Goal: Task Accomplishment & Management: Manage account settings

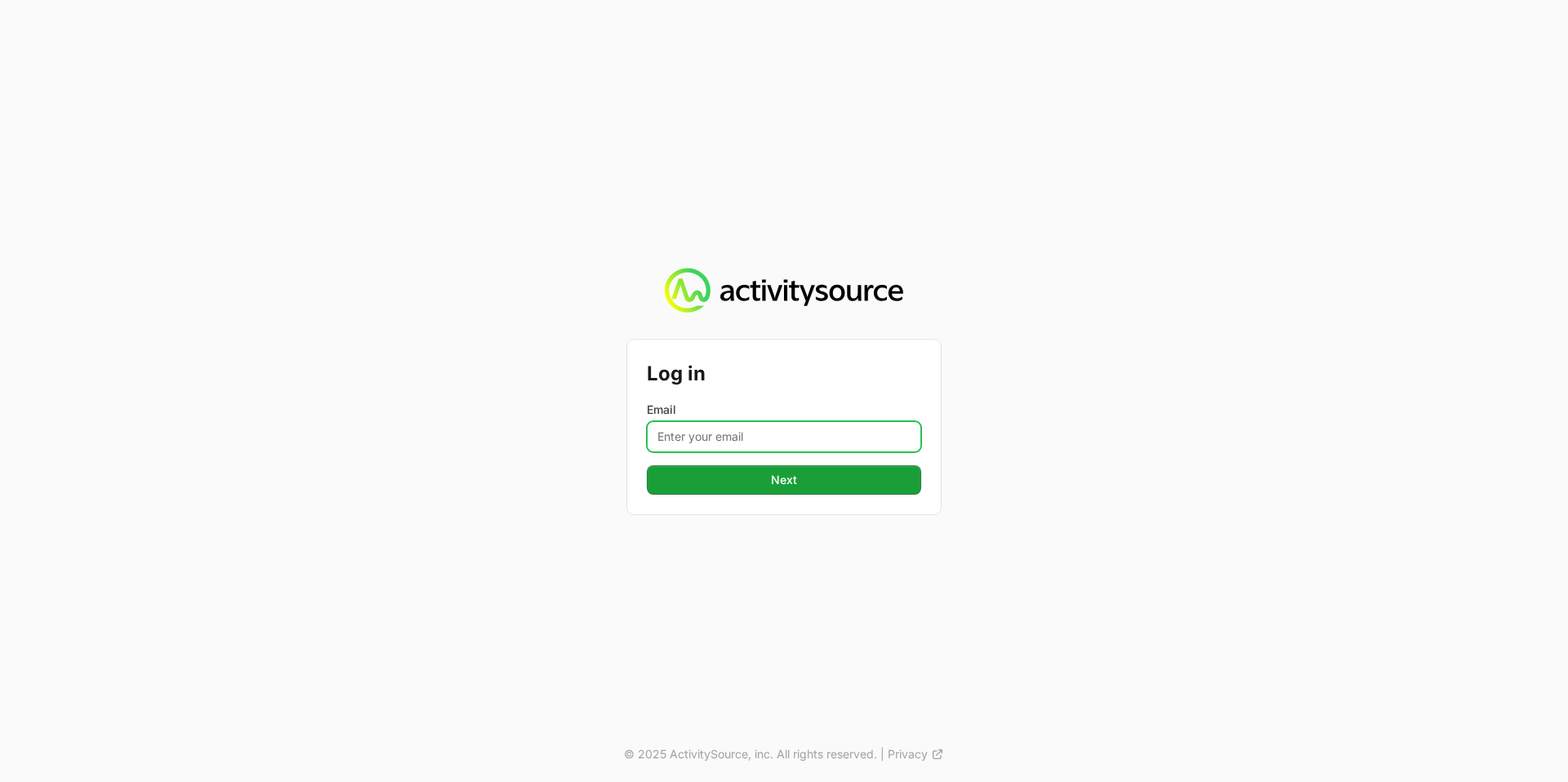
click at [704, 436] on input "Email" at bounding box center [784, 437] width 274 height 31
type input "[PERSON_NAME][EMAIL_ADDRESS][PERSON_NAME][DOMAIN_NAME]"
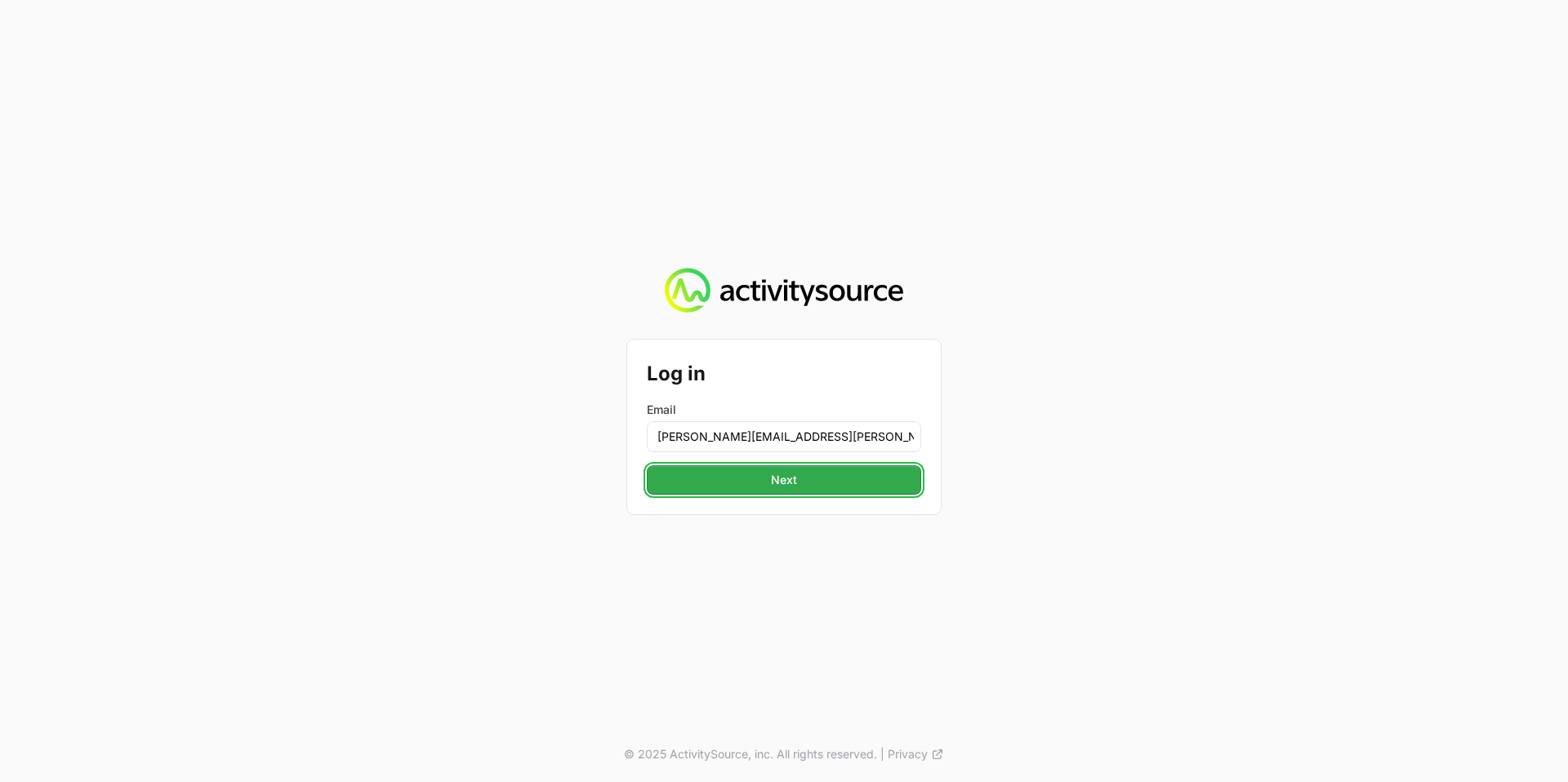
click at [788, 491] on button "Next" at bounding box center [784, 480] width 274 height 30
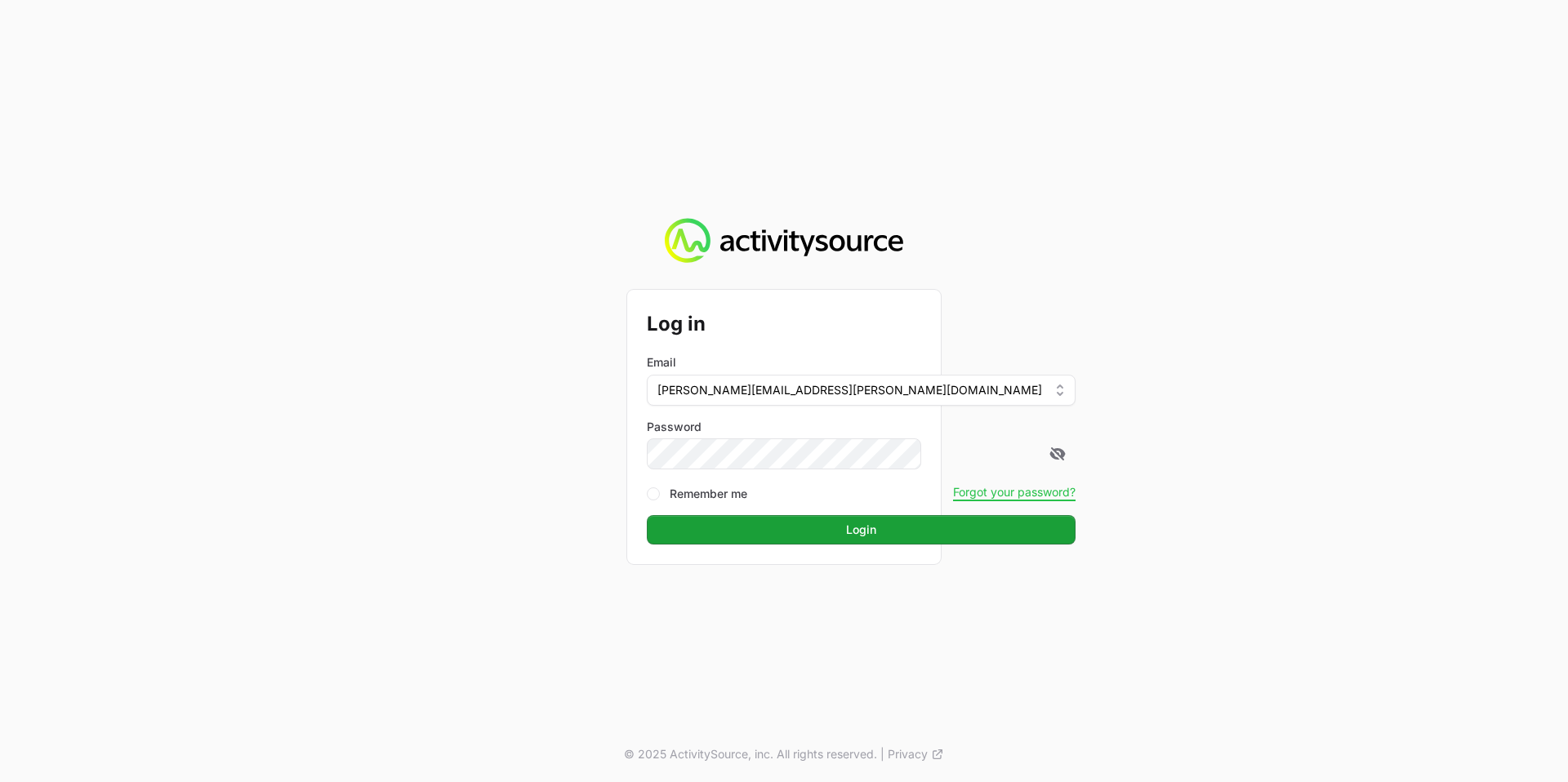
click at [515, 474] on div "Log in Email [PERSON_NAME][EMAIL_ADDRESS][PERSON_NAME][DOMAIN_NAME] Password Re…" at bounding box center [784, 391] width 1568 height 782
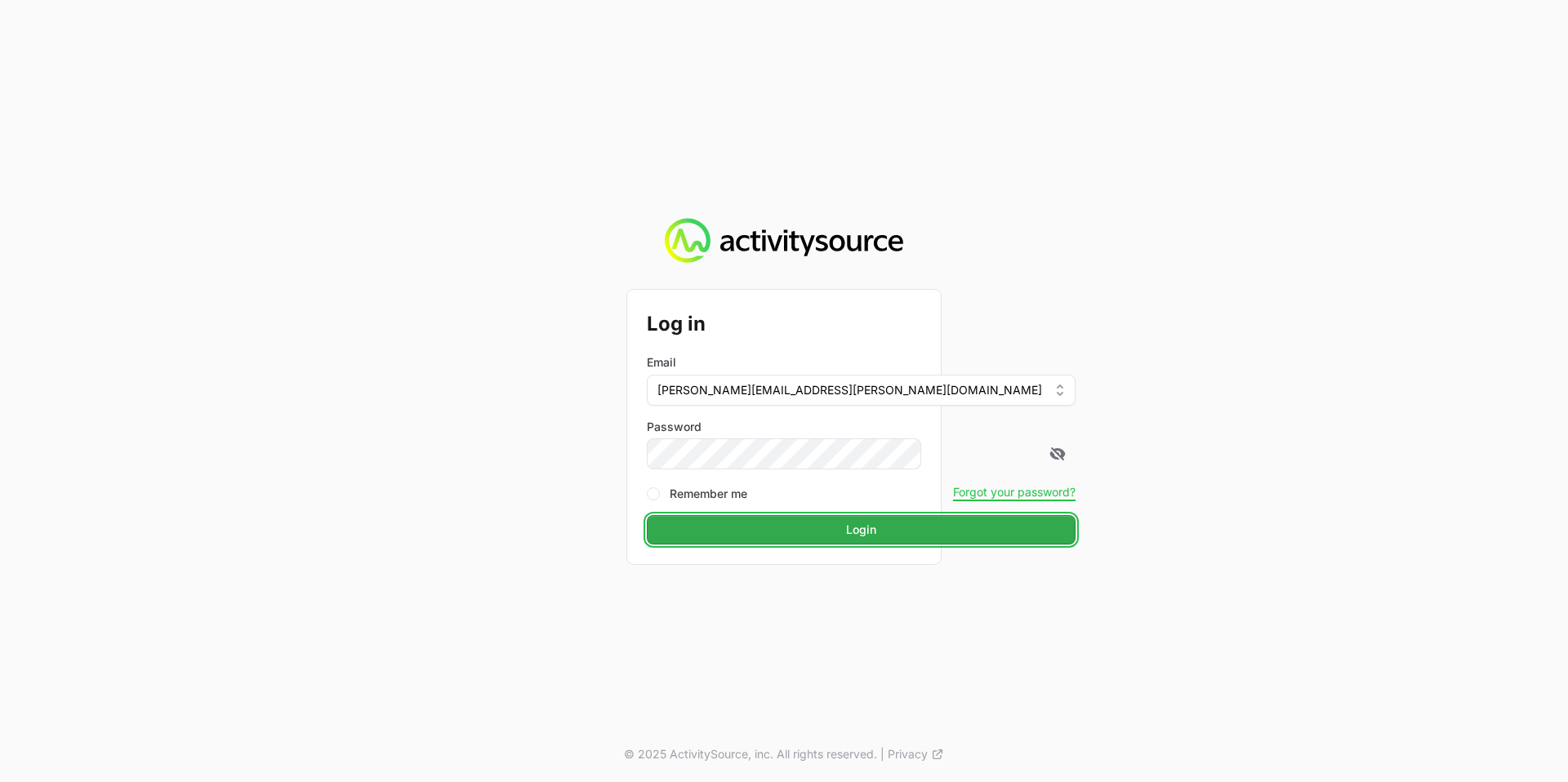
click at [807, 537] on button "Login" at bounding box center [862, 530] width 429 height 30
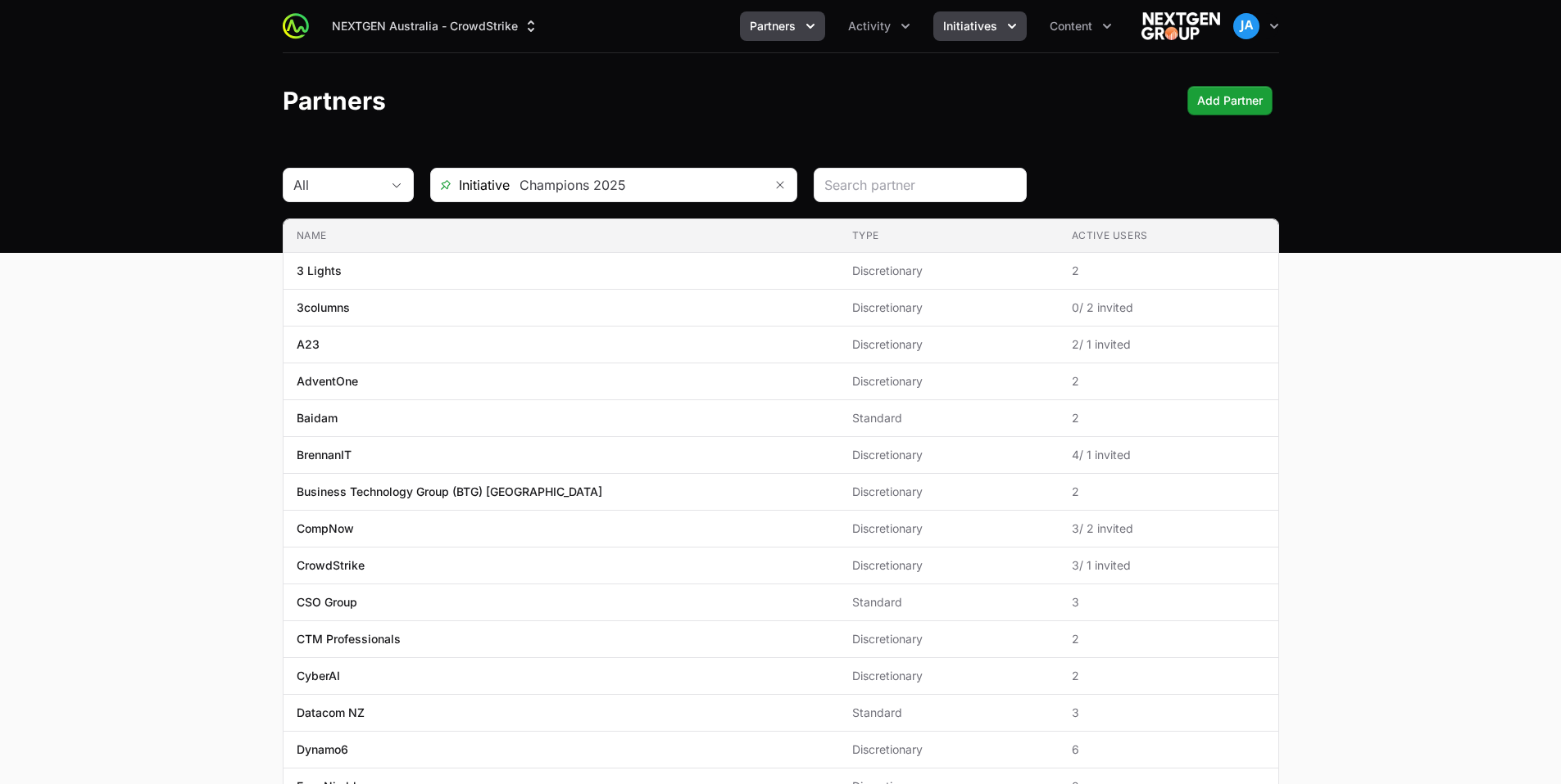
click at [1007, 27] on icon "Initiatives menu" at bounding box center [1011, 26] width 16 height 16
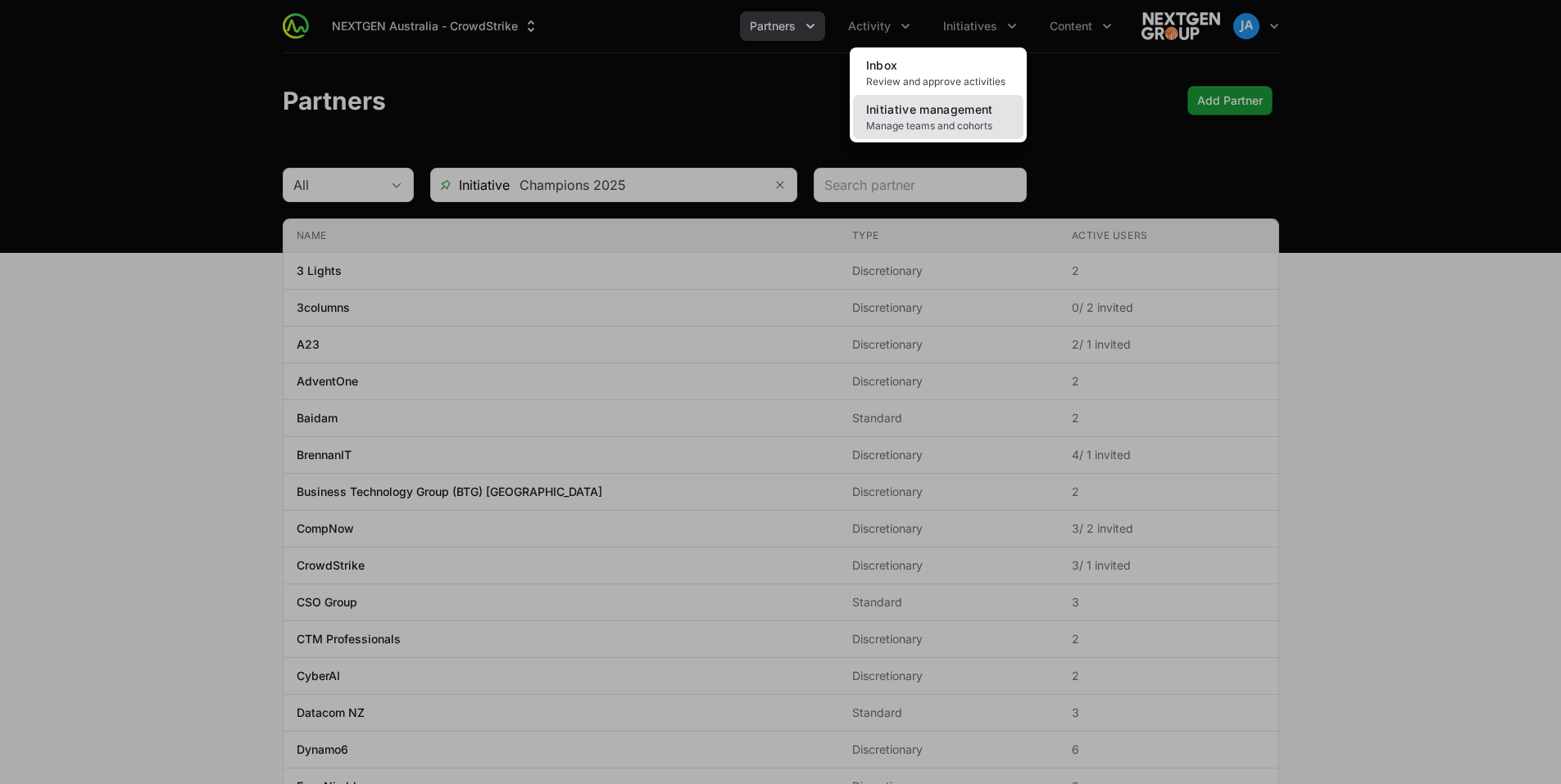
click at [972, 108] on span "Initiative management" at bounding box center [930, 109] width 127 height 14
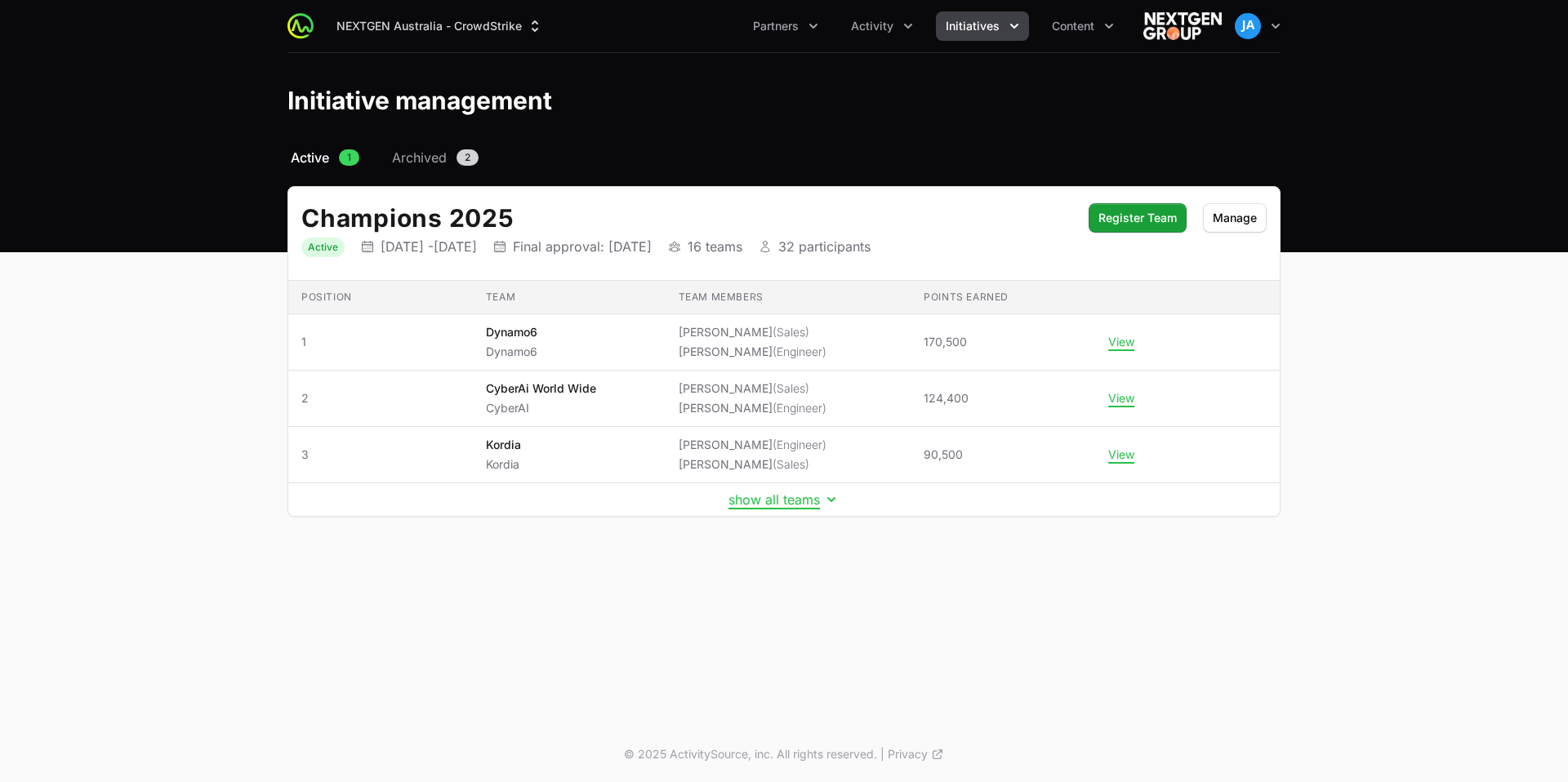
click at [776, 510] on td "show all teams" at bounding box center [784, 500] width 992 height 34
click at [776, 506] on button "show all teams" at bounding box center [783, 499] width 111 height 16
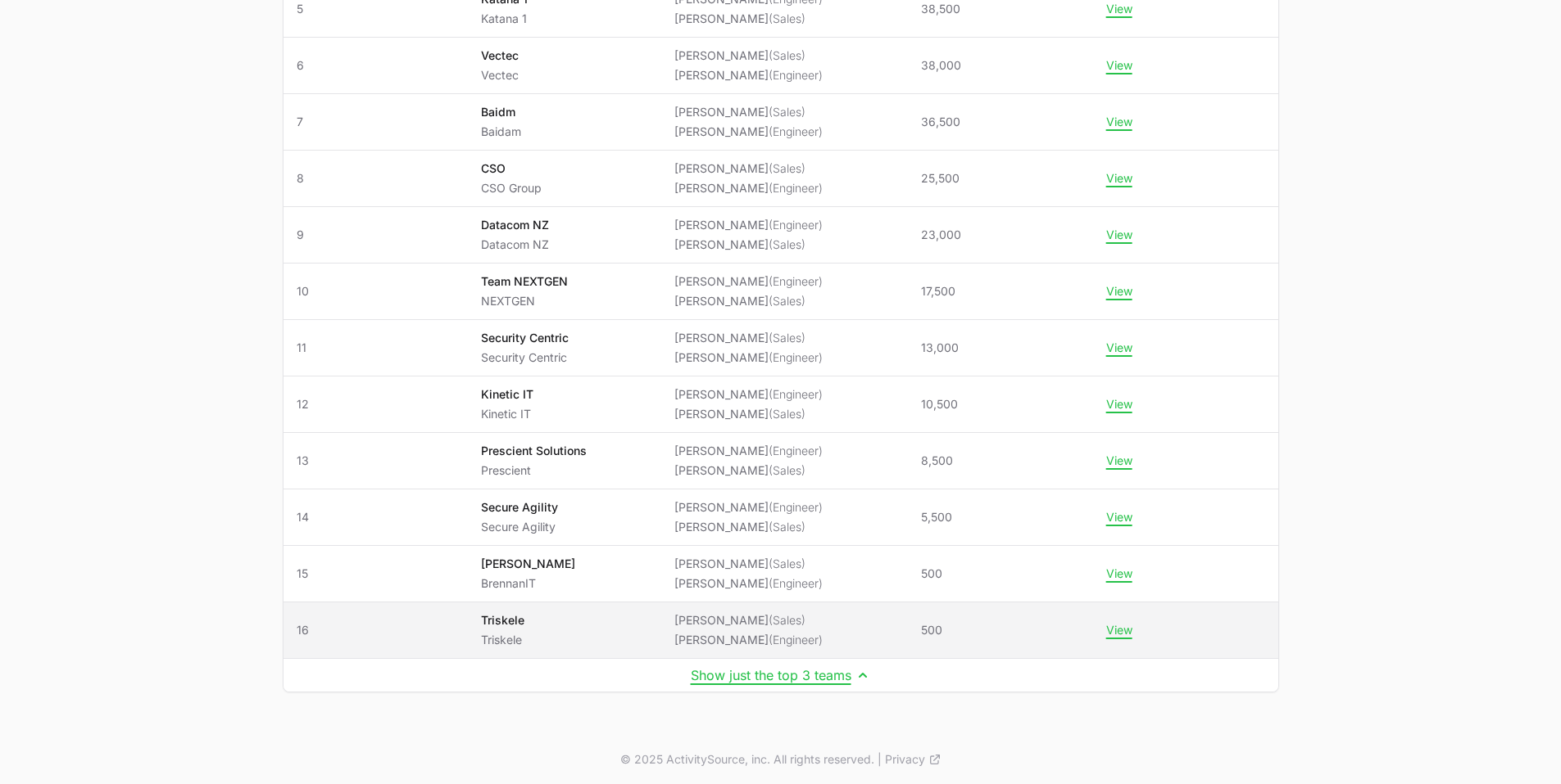
scroll to position [525, 0]
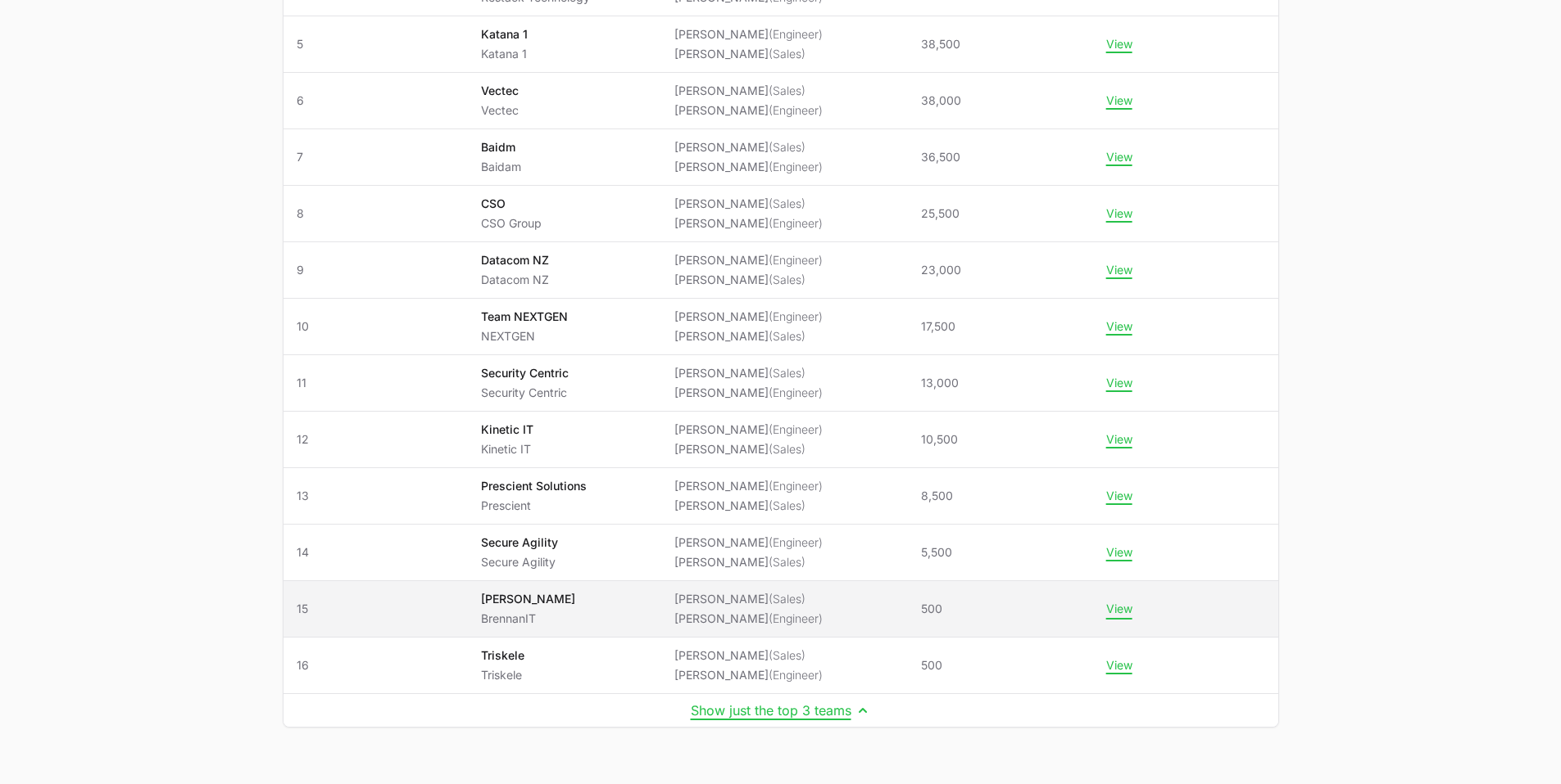
click at [1115, 613] on button "View" at bounding box center [1118, 608] width 26 height 14
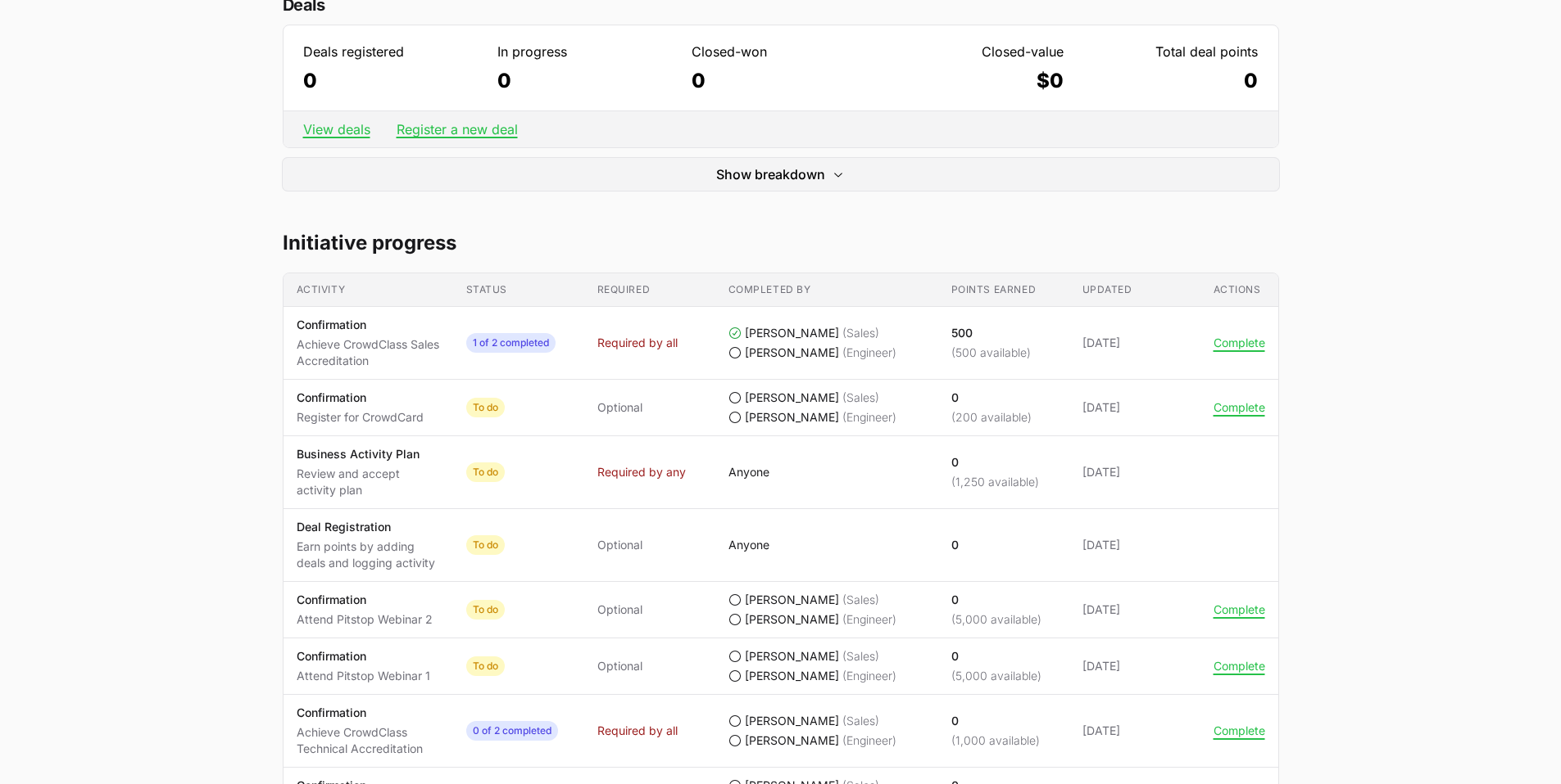
scroll to position [555, 0]
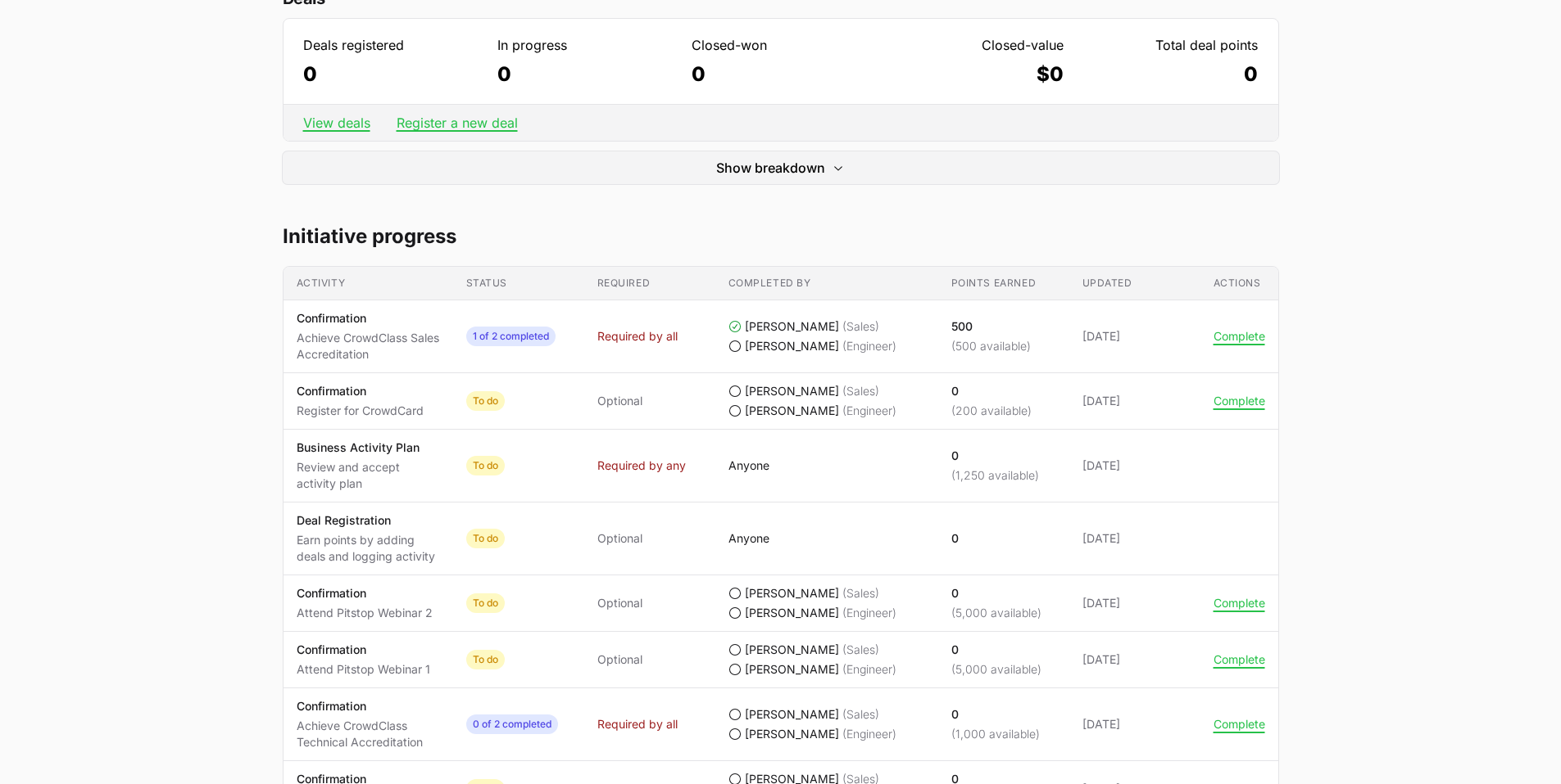
click at [1238, 324] on td "Actions Complete" at bounding box center [1239, 338] width 78 height 73
click at [1238, 335] on button "Complete" at bounding box center [1239, 336] width 51 height 14
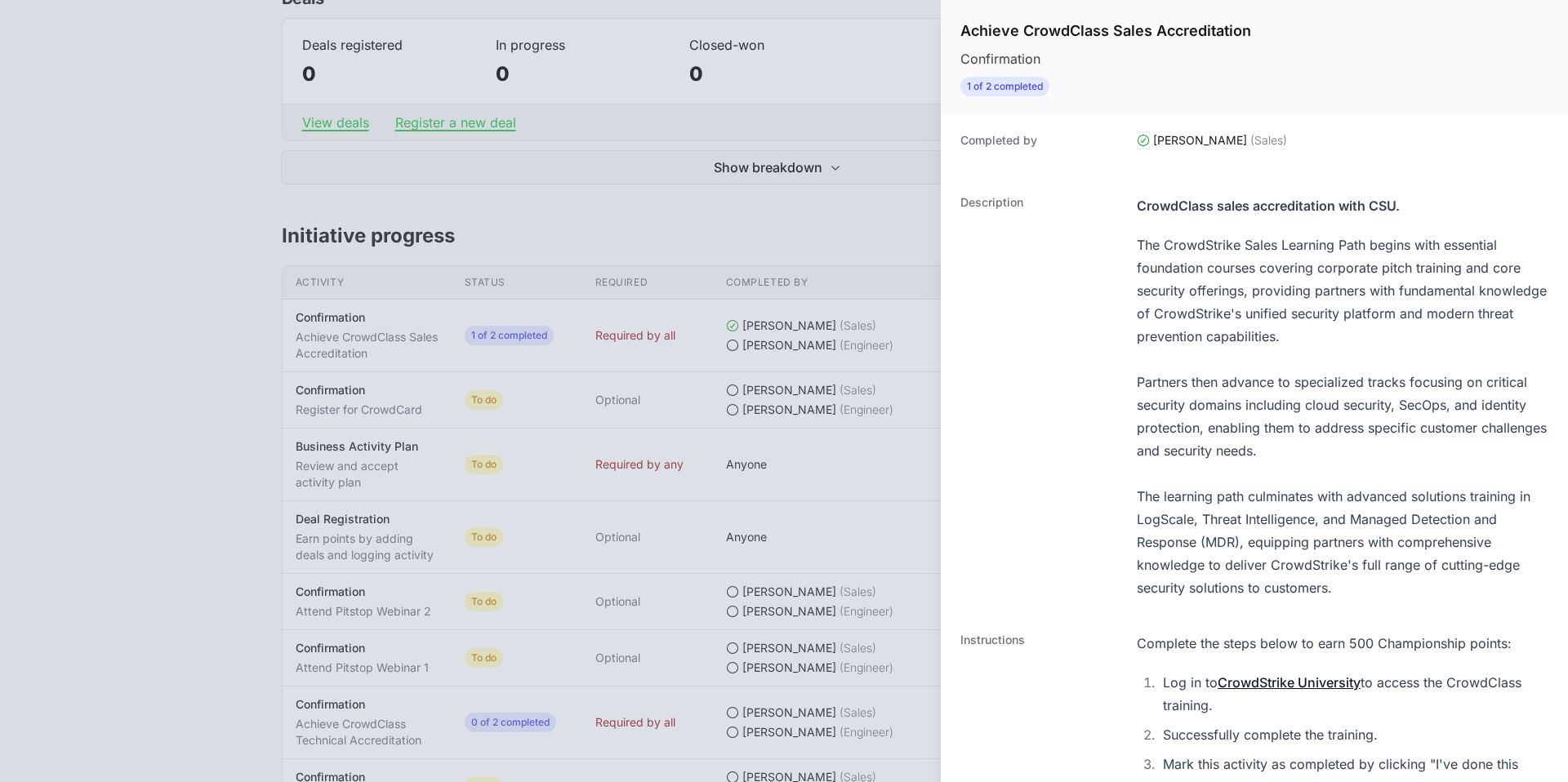
click at [860, 338] on div at bounding box center [784, 391] width 1568 height 782
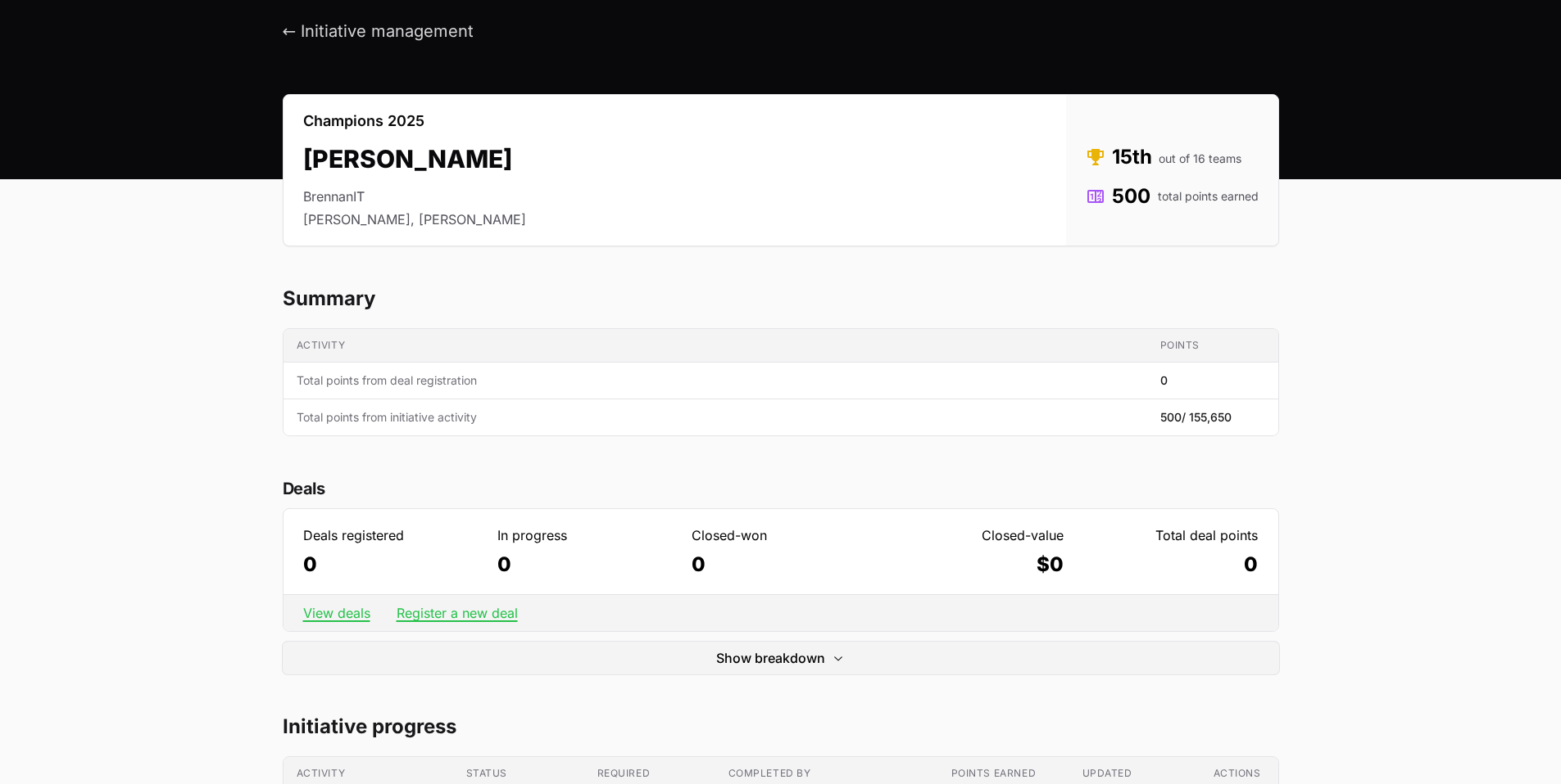
scroll to position [19, 0]
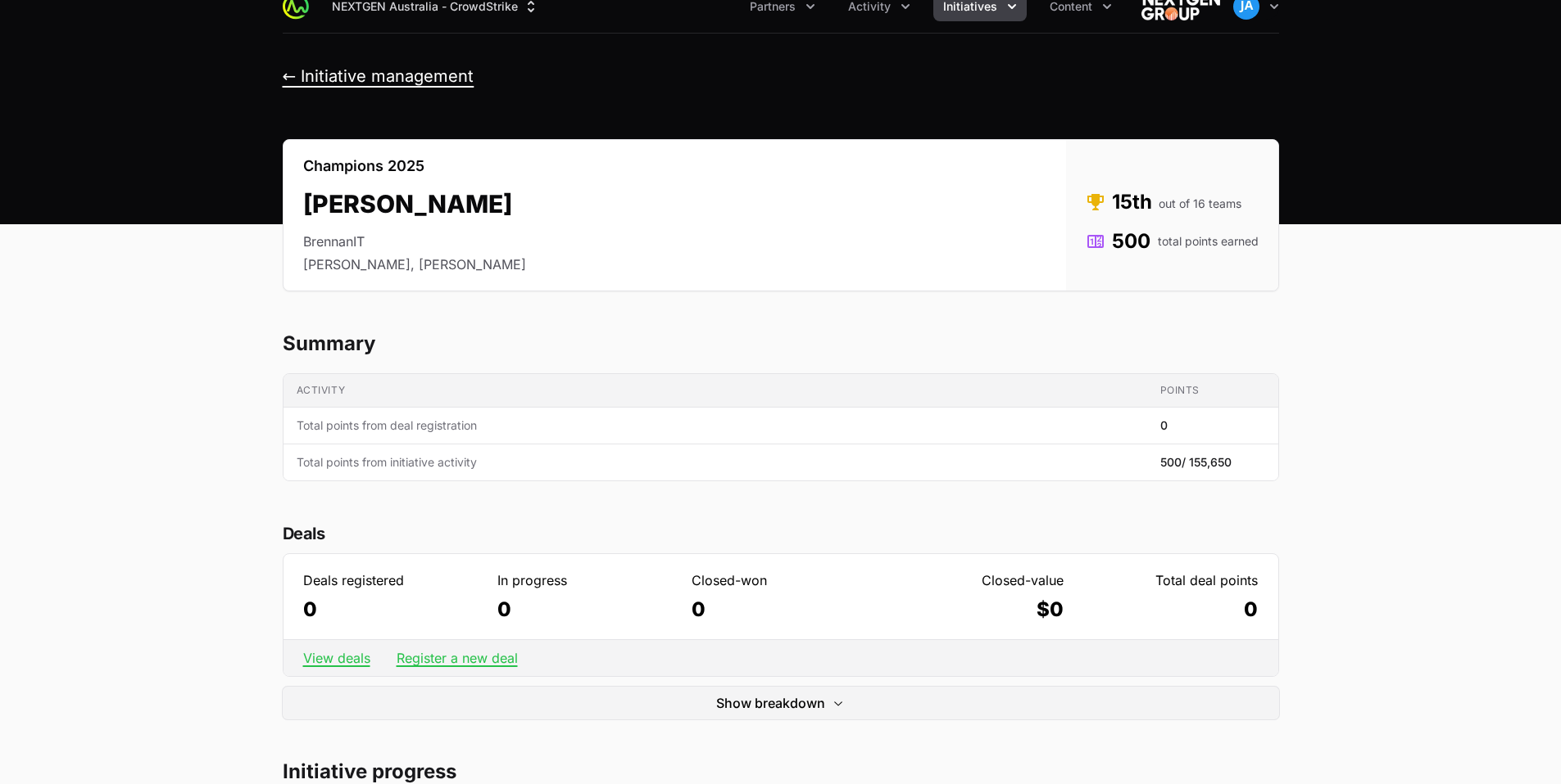
click at [288, 74] on button "← Initiative management" at bounding box center [378, 76] width 192 height 20
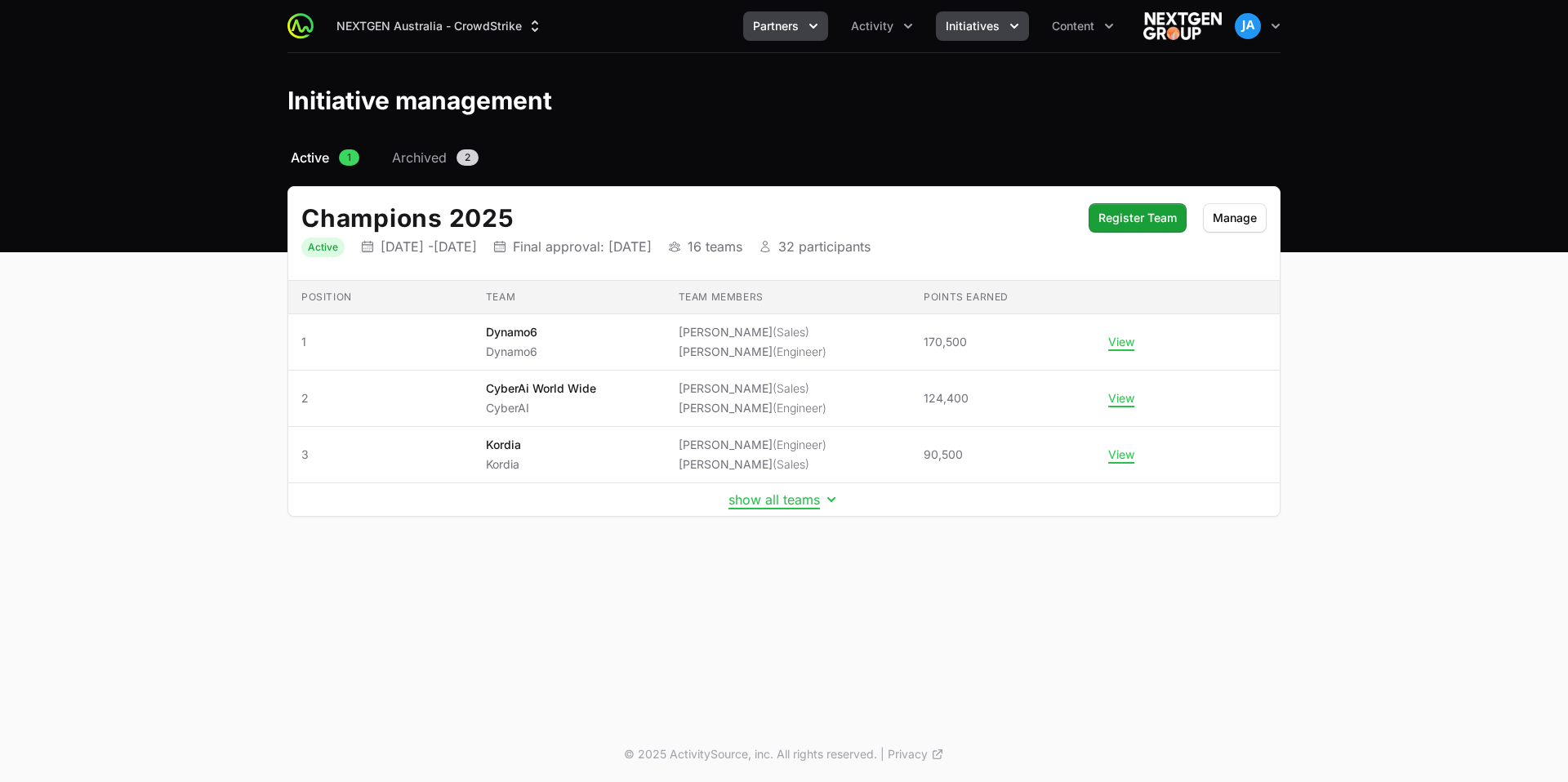
click at [818, 24] on icon "Partners menu" at bounding box center [814, 26] width 8 height 5
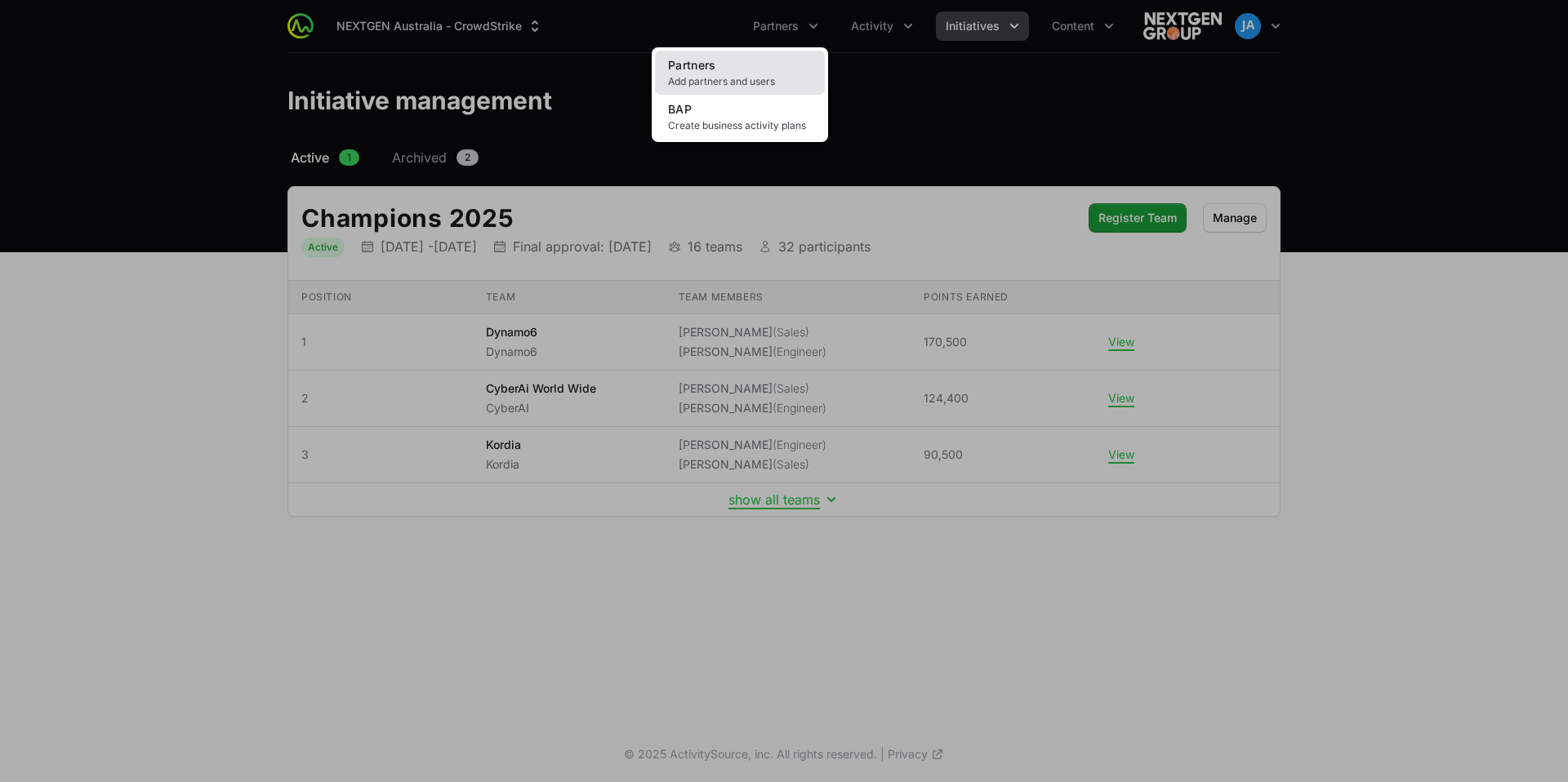
click at [744, 81] on span "Add partners and users" at bounding box center [740, 82] width 143 height 13
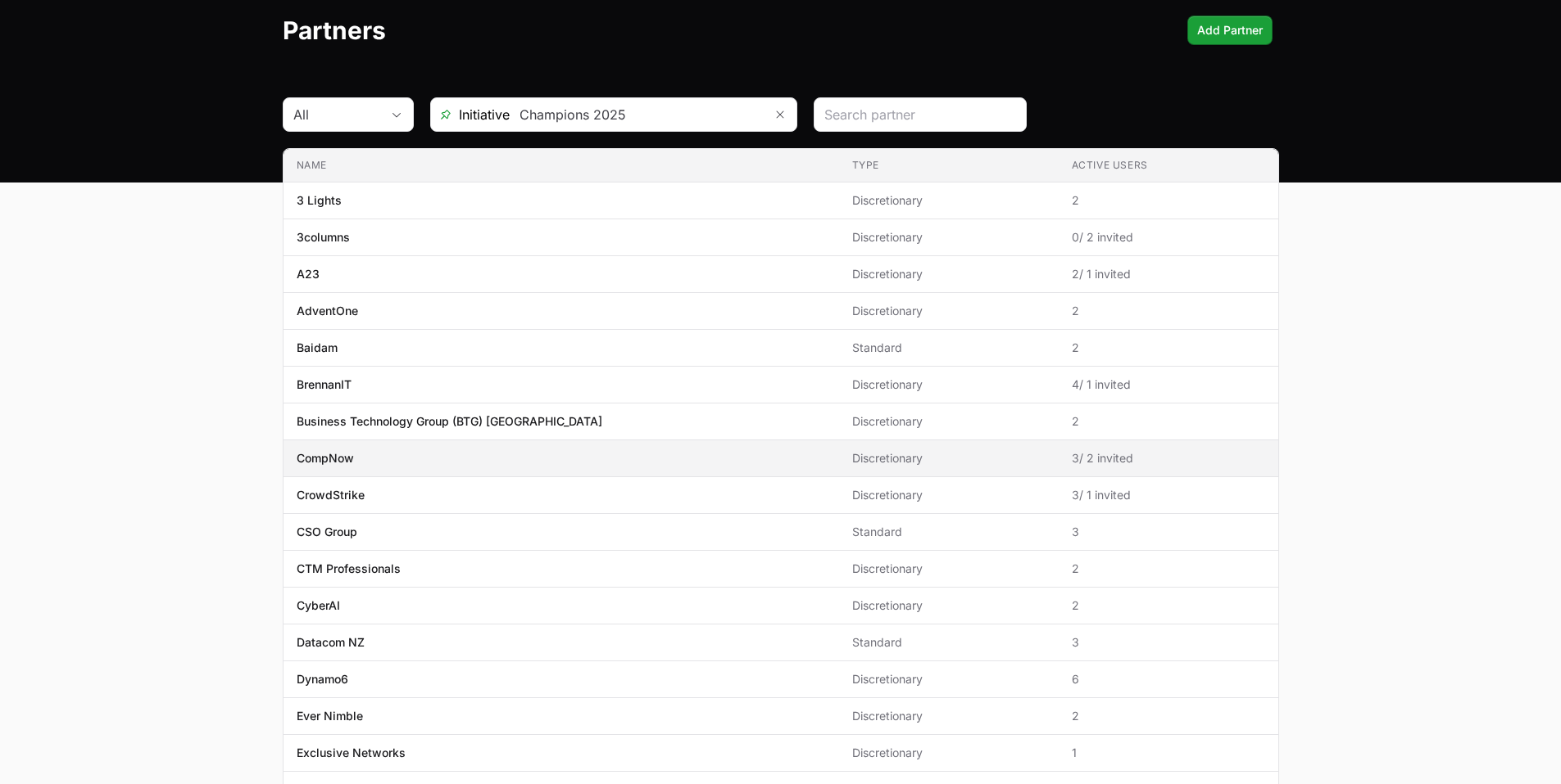
scroll to position [69, 0]
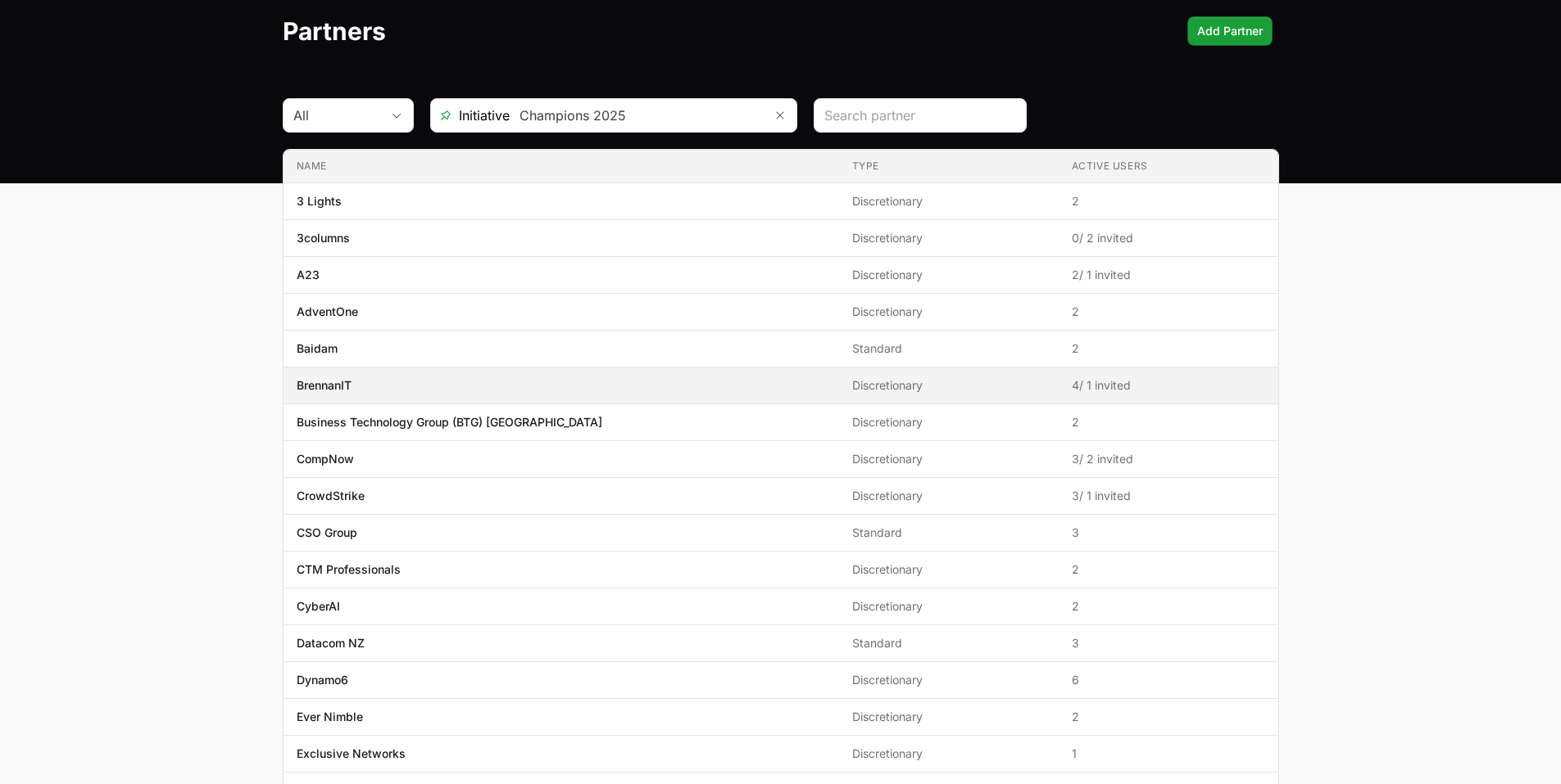
click at [350, 389] on p "BrennanIT" at bounding box center [323, 385] width 55 height 16
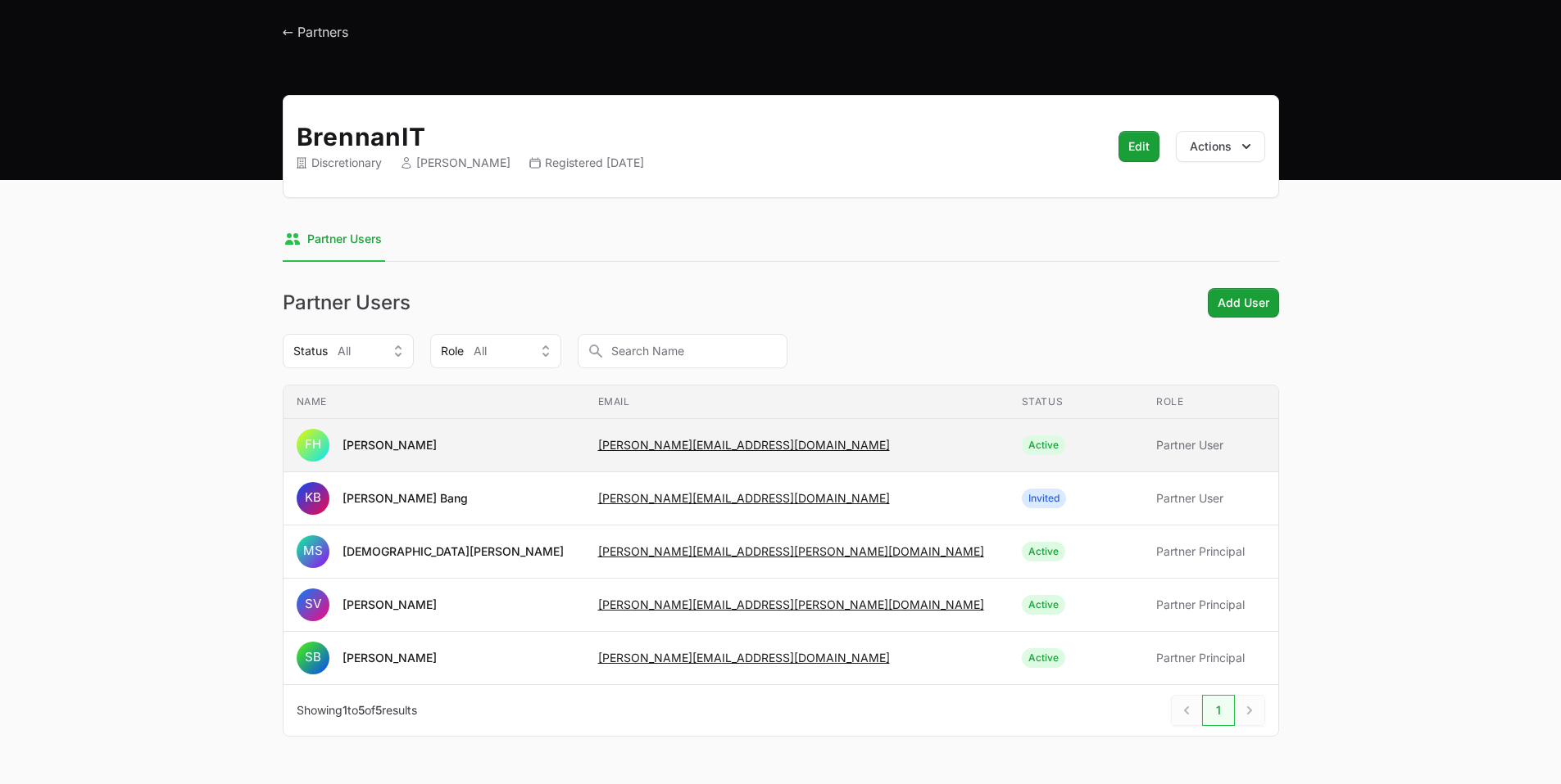
scroll to position [121, 0]
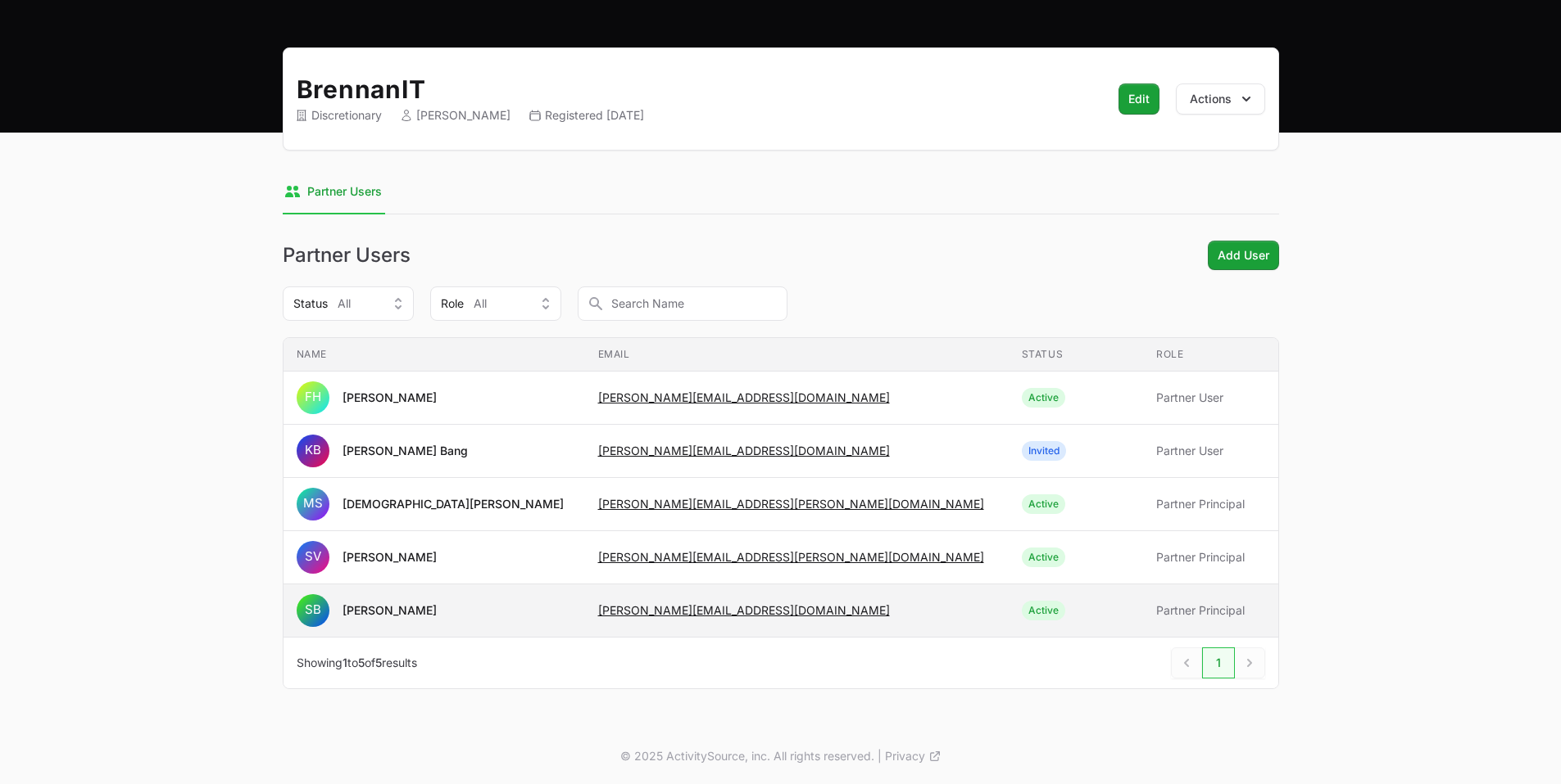
click at [1169, 603] on span "Partner Principal" at bounding box center [1210, 610] width 108 height 16
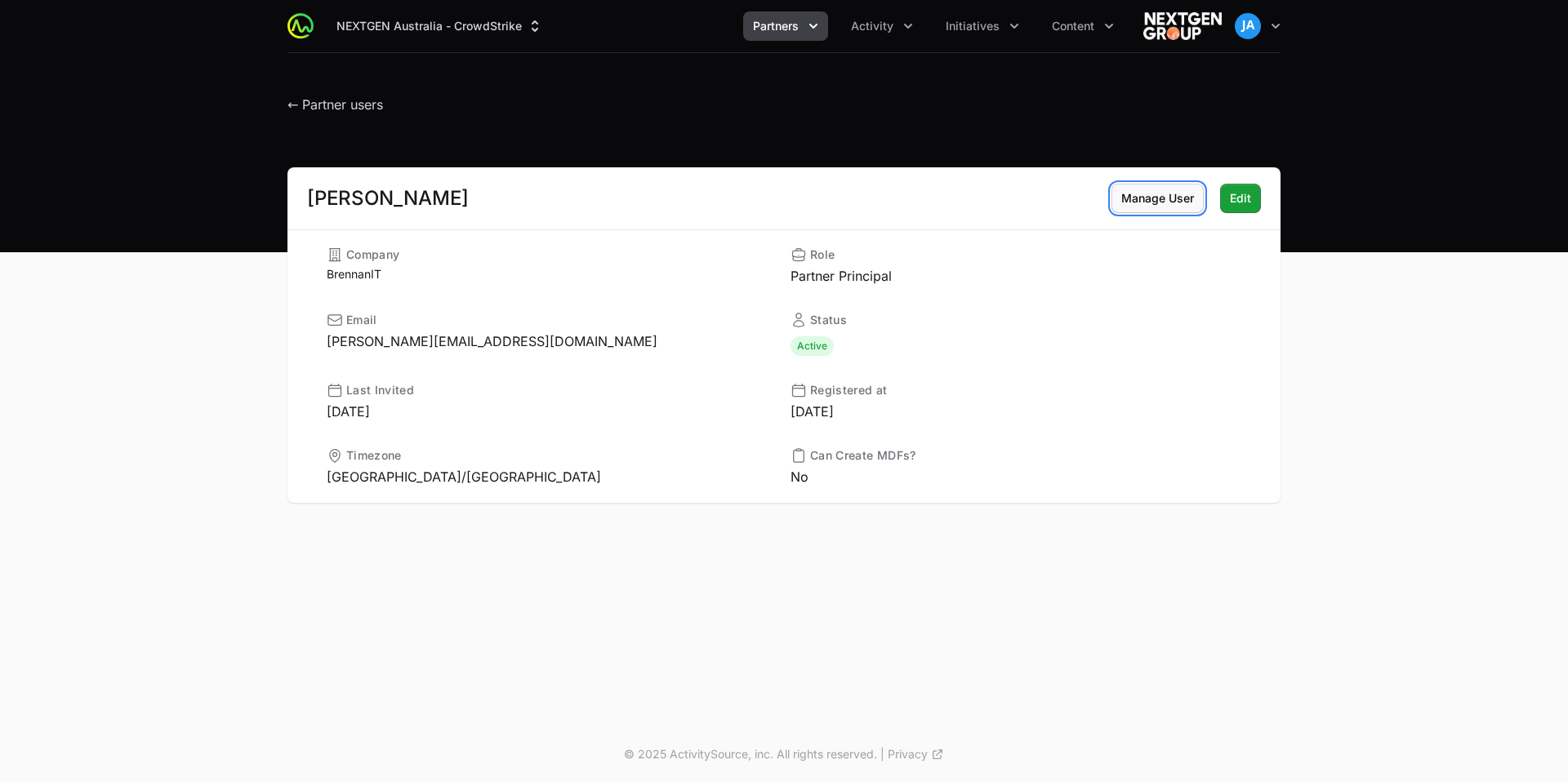
click at [1143, 203] on span "Manage User" at bounding box center [1158, 198] width 73 height 19
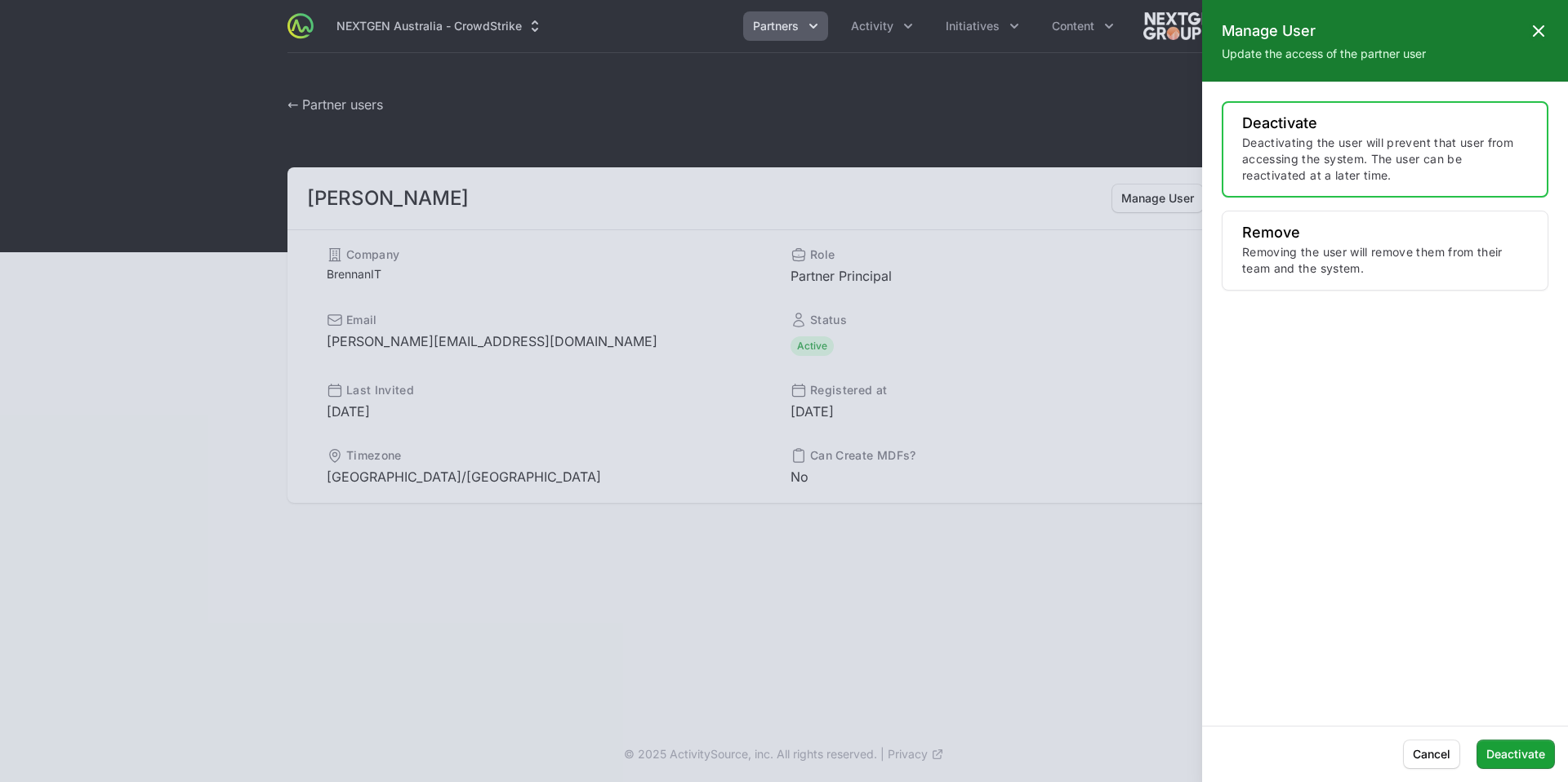
click at [1542, 36] on icon at bounding box center [1539, 31] width 19 height 19
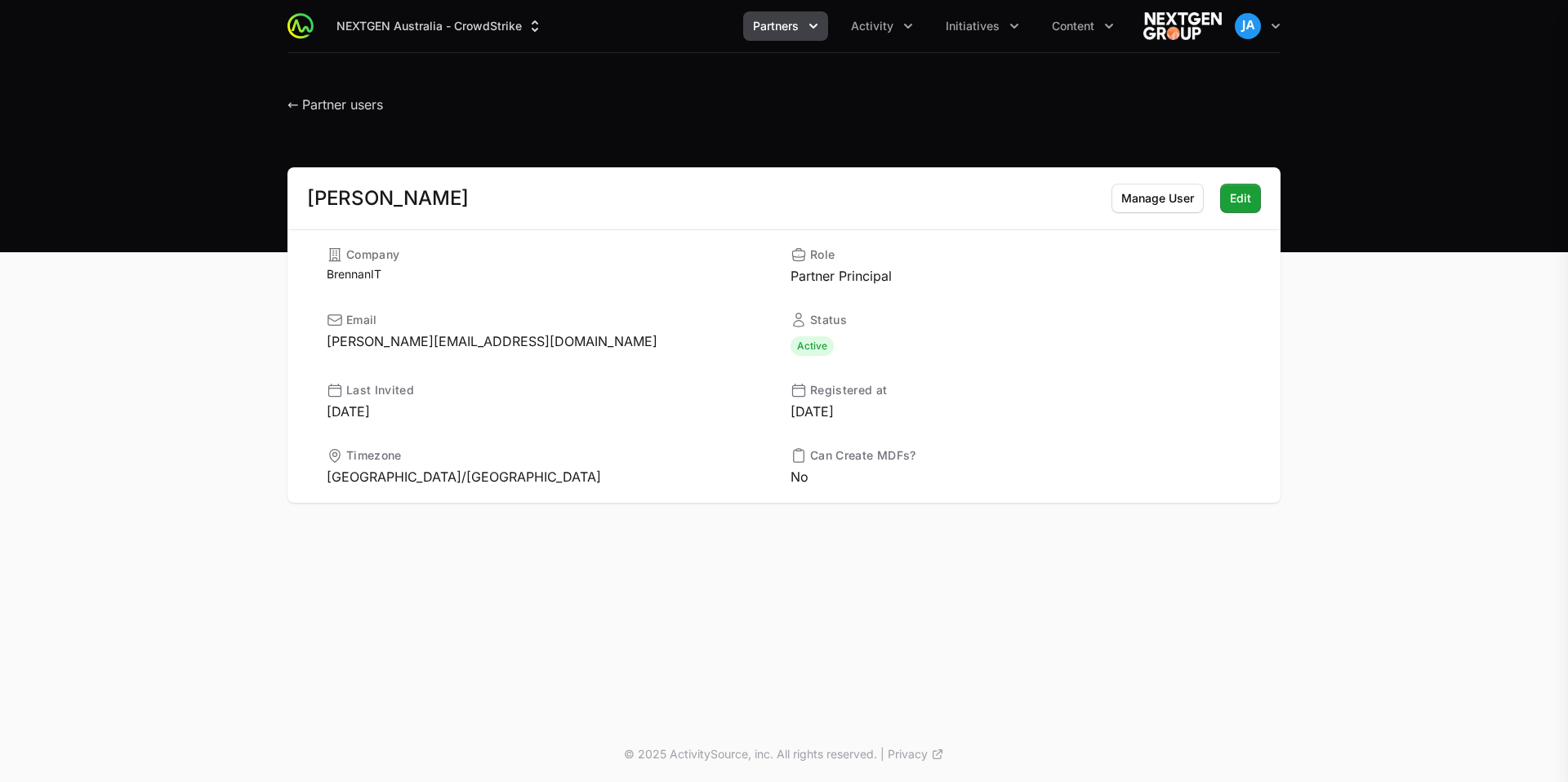
click at [1151, 206] on span "Manage User" at bounding box center [1158, 198] width 73 height 19
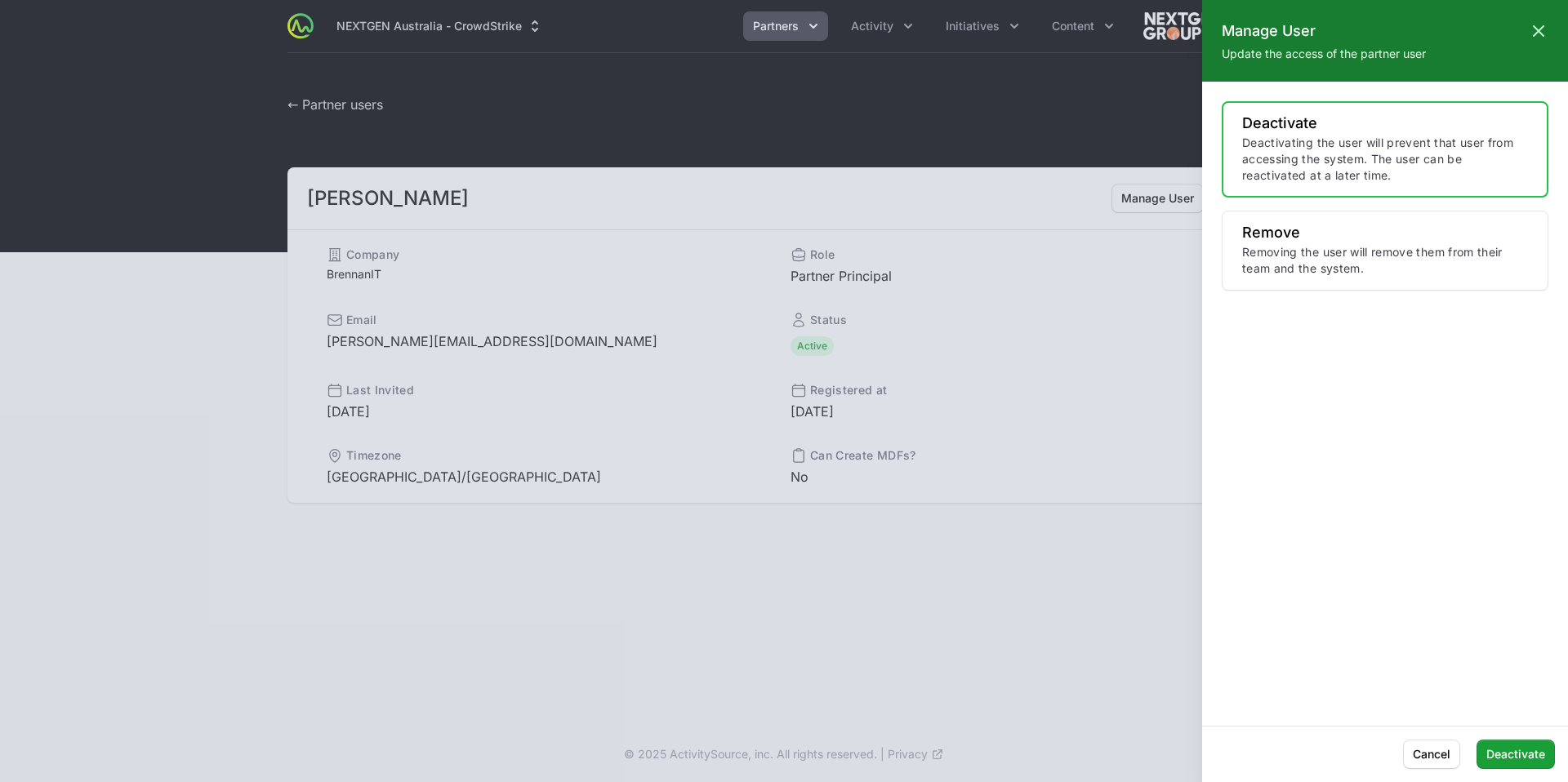
click at [1355, 100] on div "Manage User Close panel Update the access of the partner user User Actions* Dea…" at bounding box center [1385, 363] width 366 height 726
click at [1353, 125] on p "Deactivate" at bounding box center [1385, 123] width 286 height 16
click at [1520, 759] on span "Deactivate" at bounding box center [1515, 754] width 59 height 19
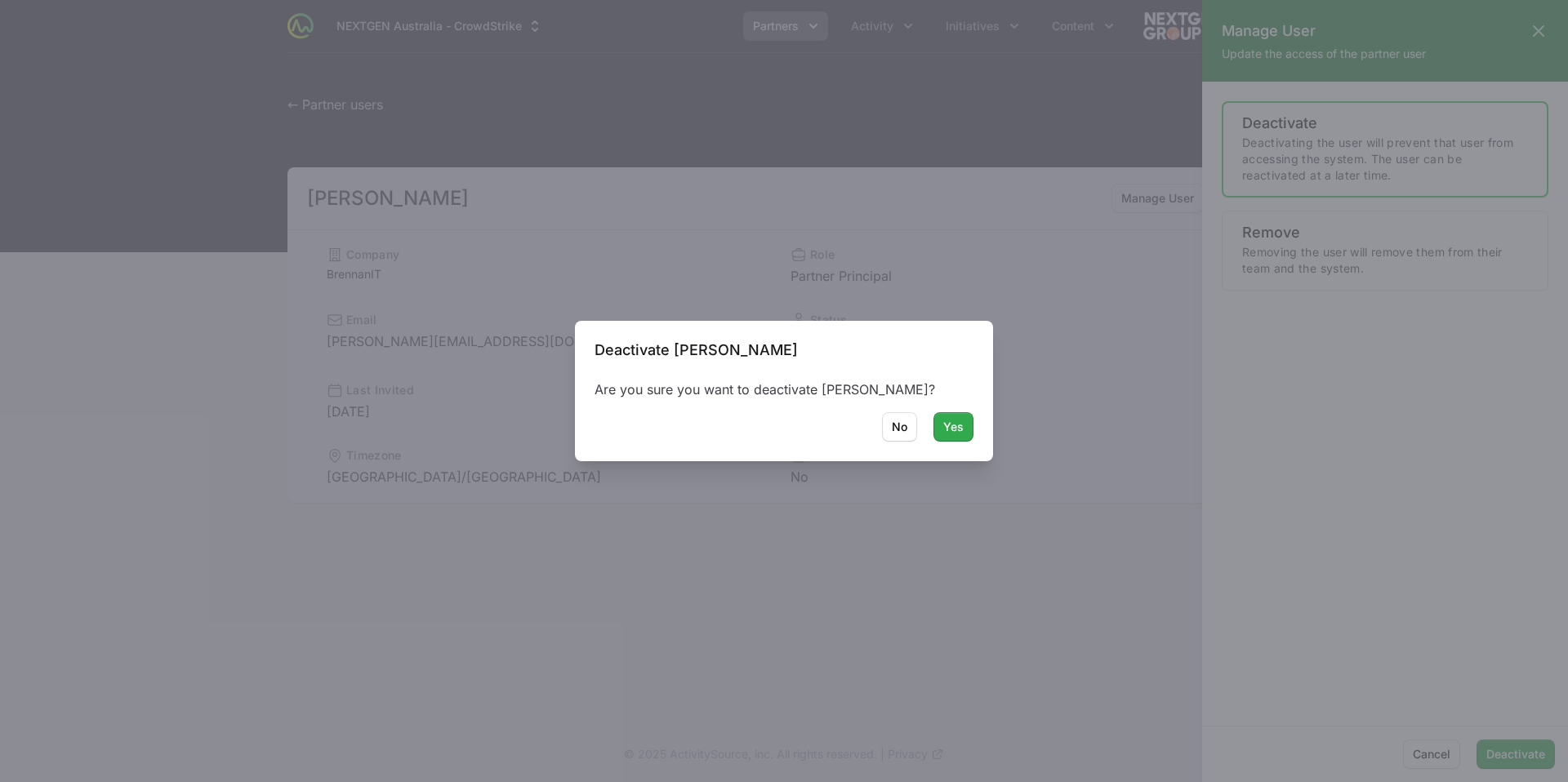
click at [952, 424] on span "Yes" at bounding box center [953, 427] width 20 height 19
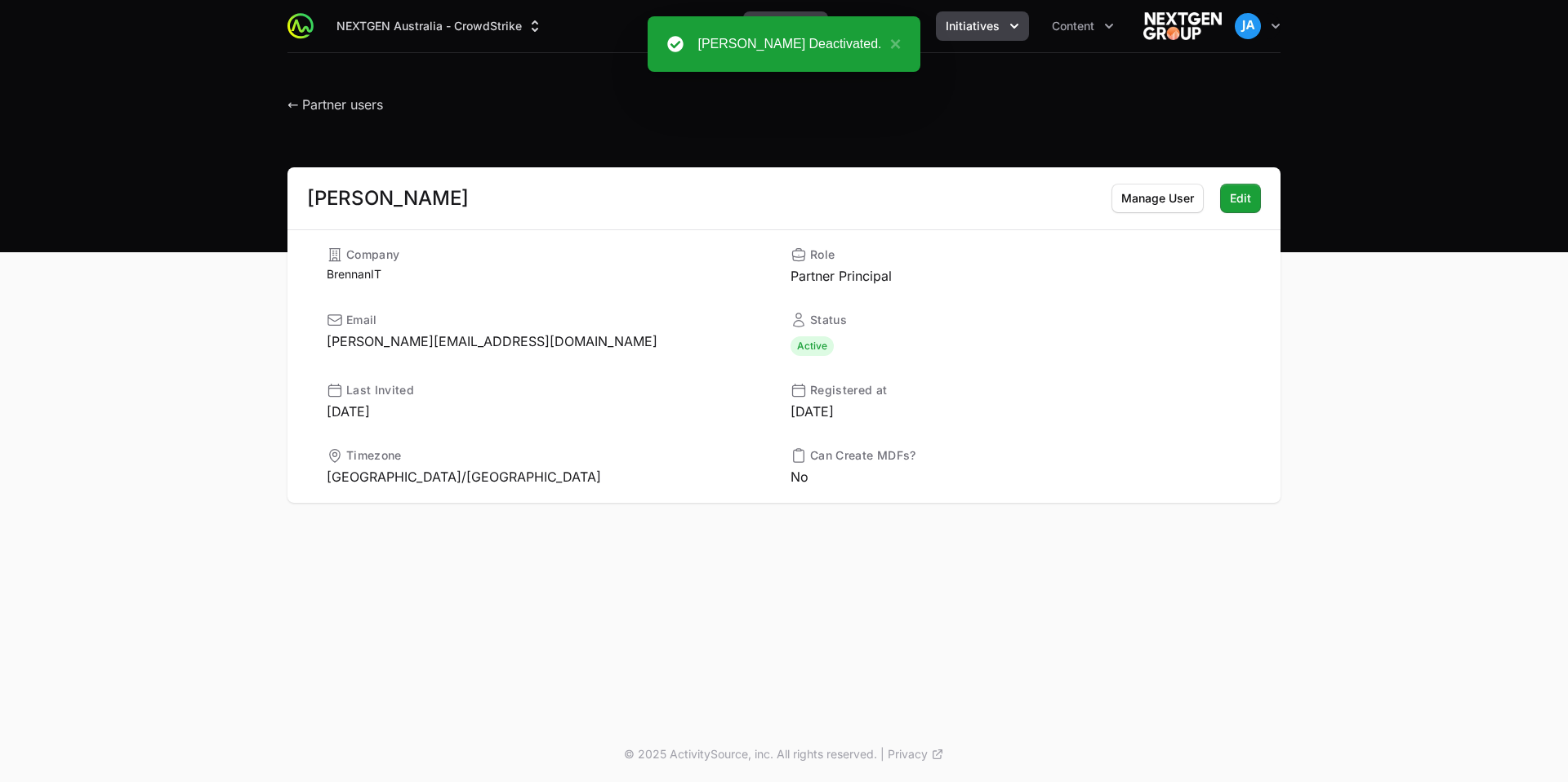
click at [1013, 30] on icon "Initiatives menu" at bounding box center [1014, 26] width 16 height 16
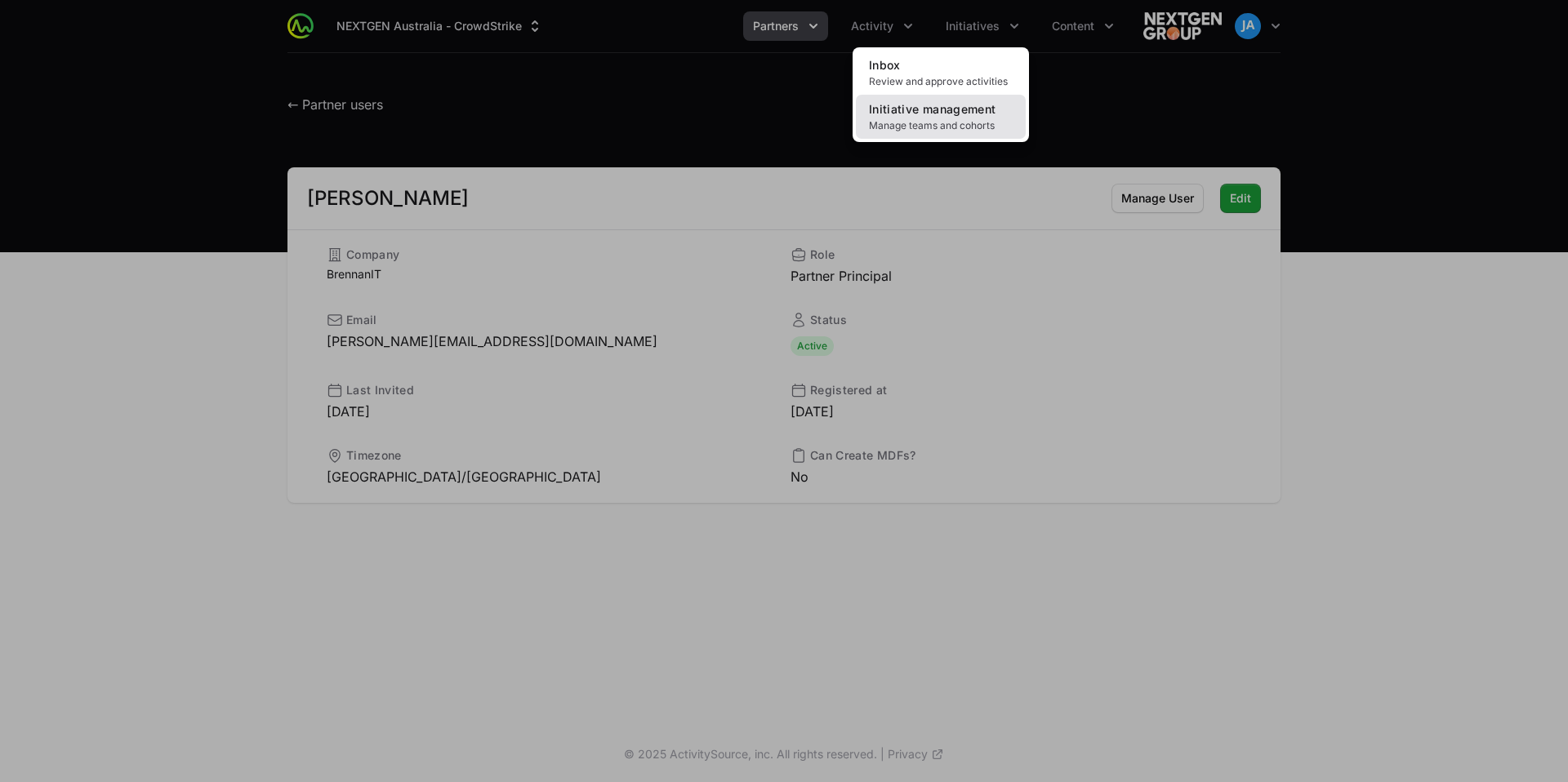
click at [977, 116] on link "Initiative management Manage teams and cohorts" at bounding box center [941, 117] width 170 height 44
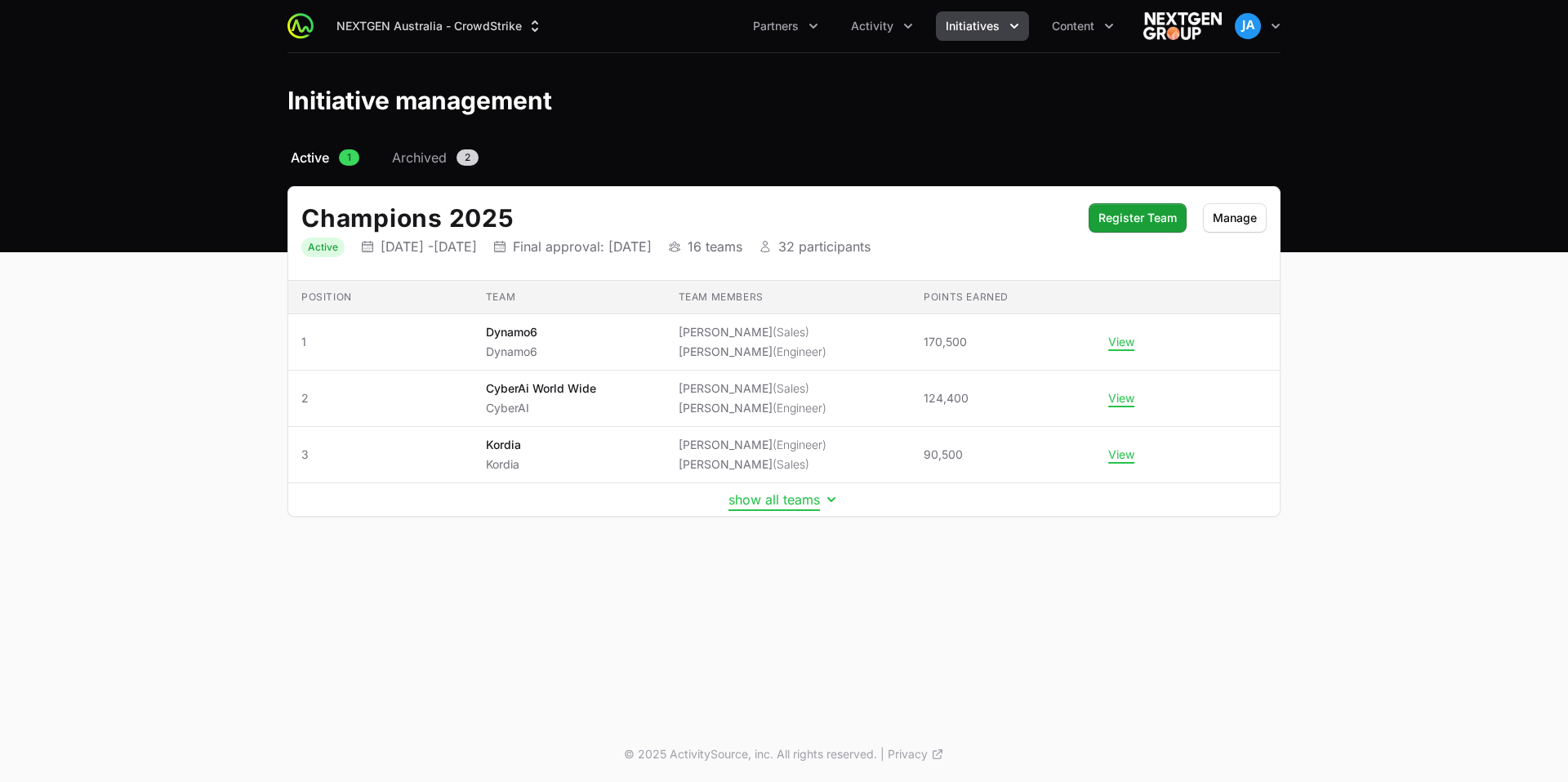
click at [777, 494] on button "show all teams" at bounding box center [783, 499] width 111 height 16
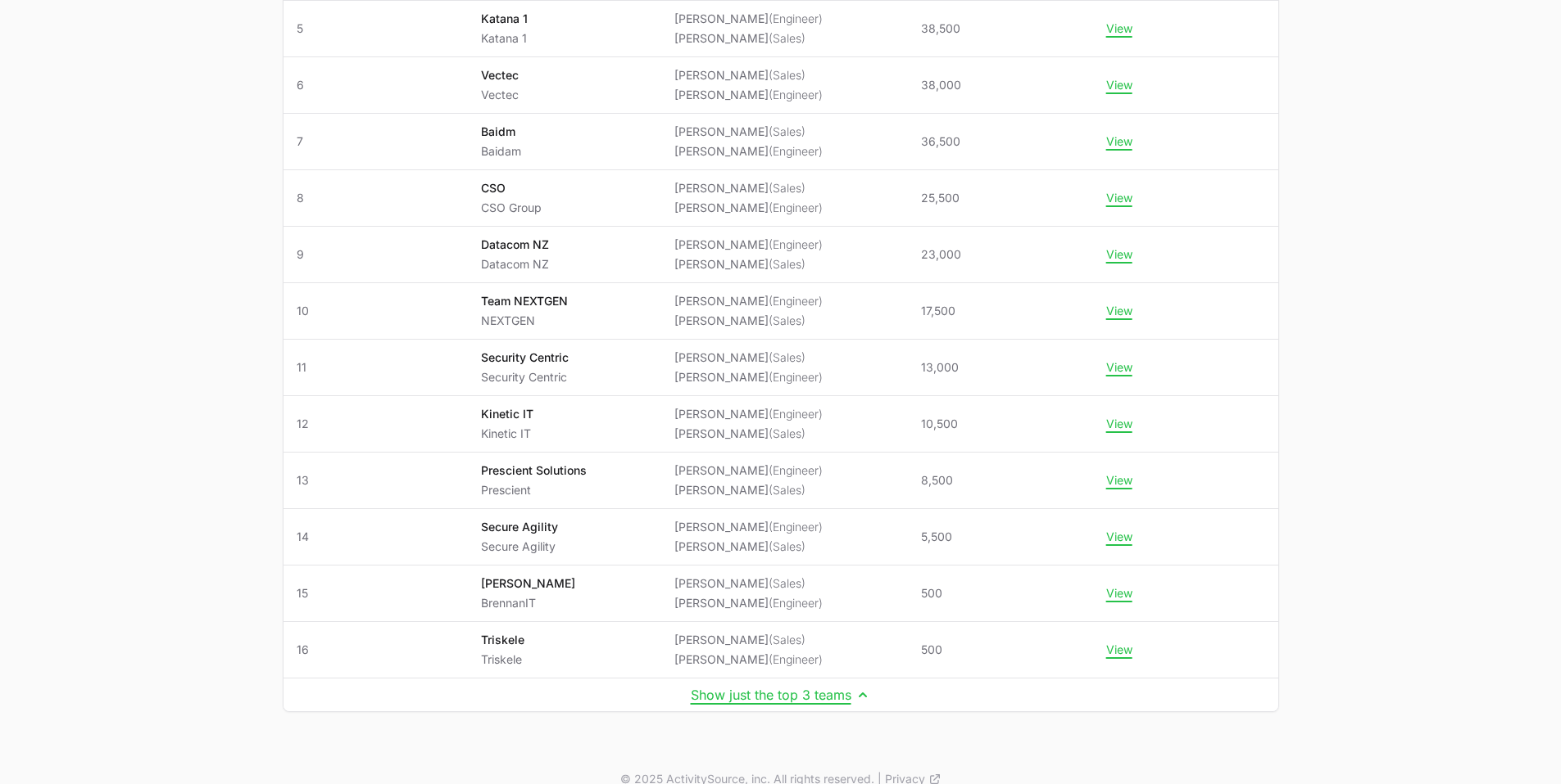
scroll to position [563, 0]
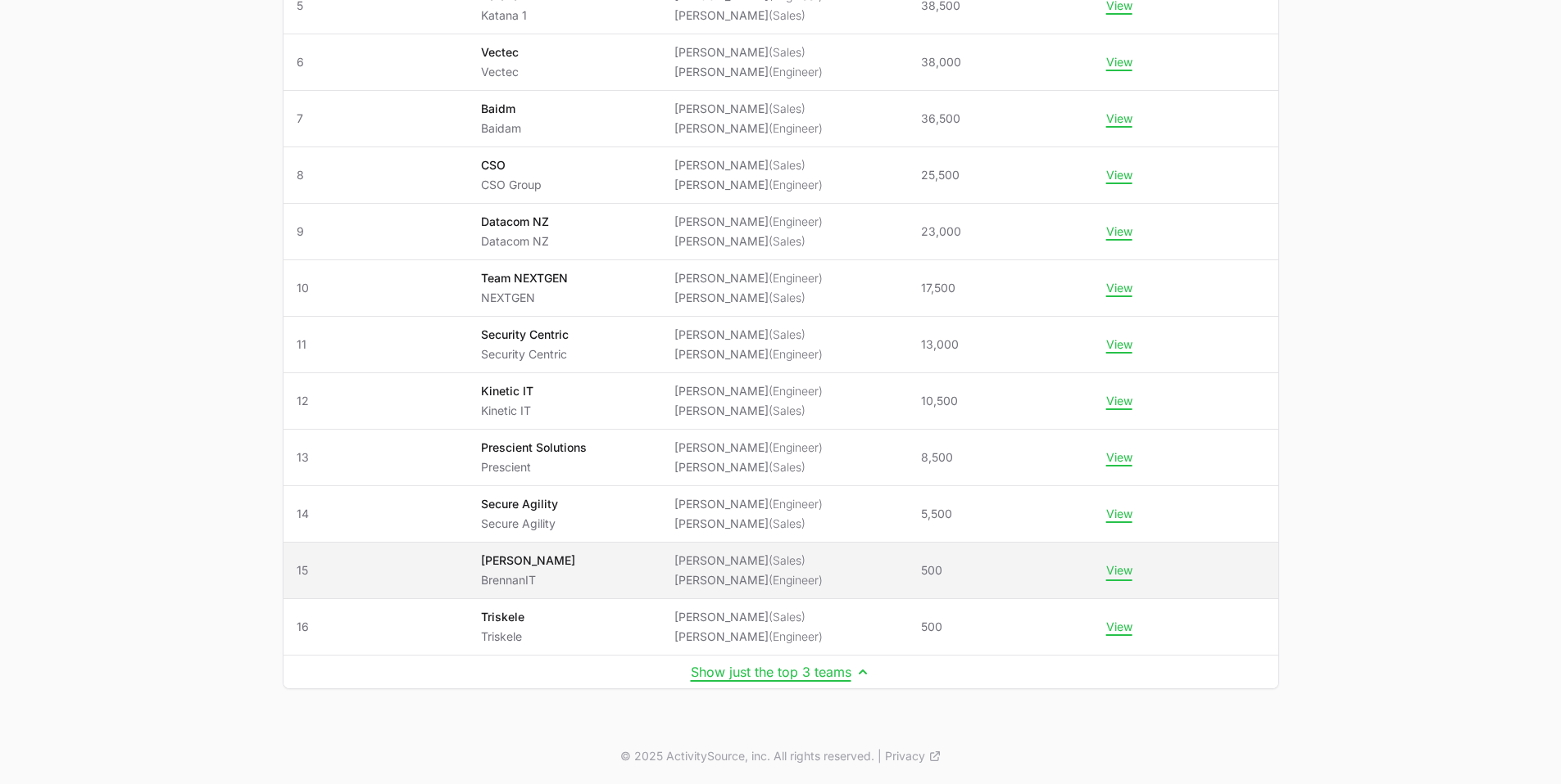
click at [1127, 567] on button "View" at bounding box center [1118, 570] width 26 height 14
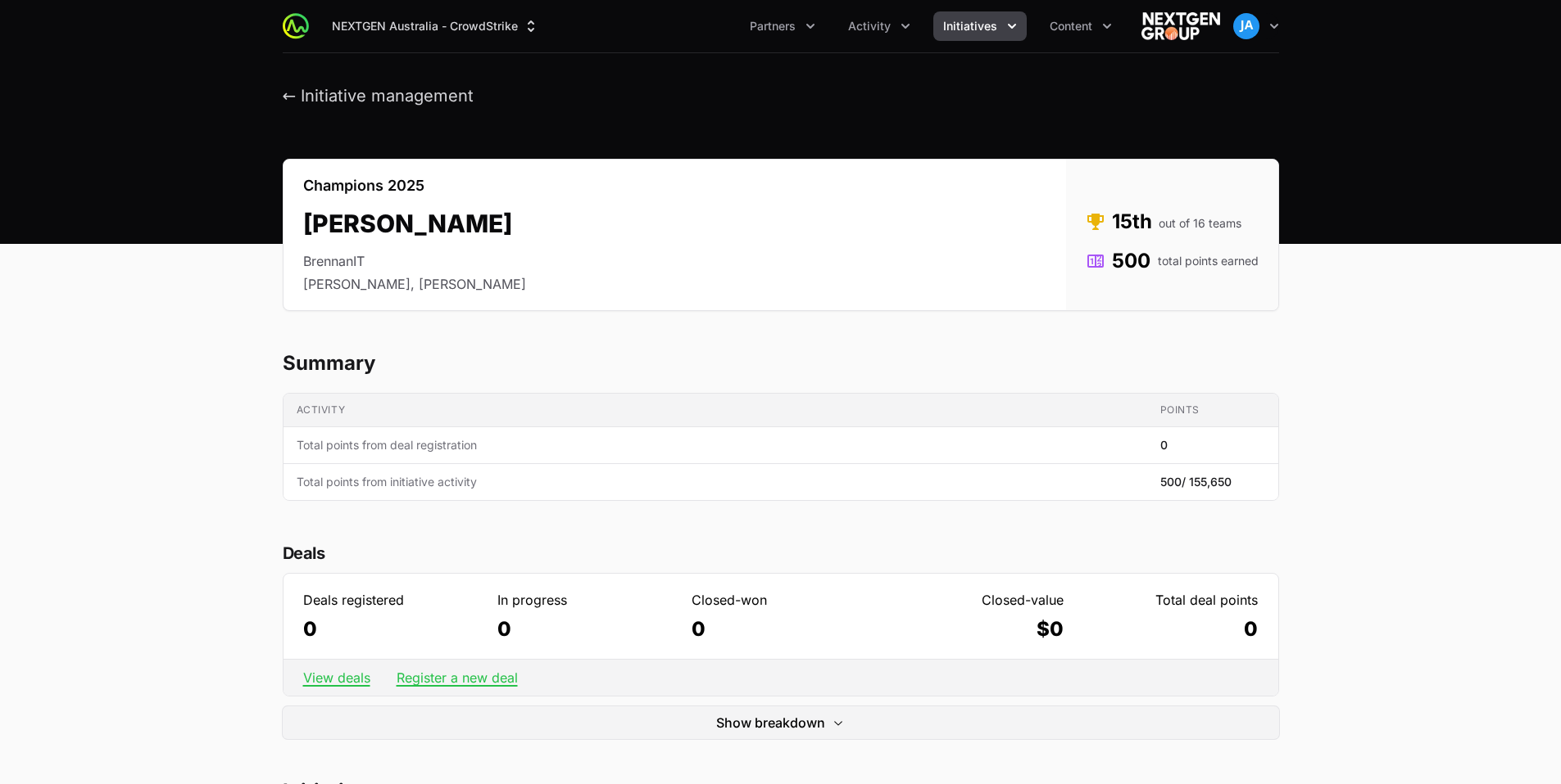
click at [1029, 464] on td "Activity Total points from initiative activity" at bounding box center [715, 482] width 863 height 37
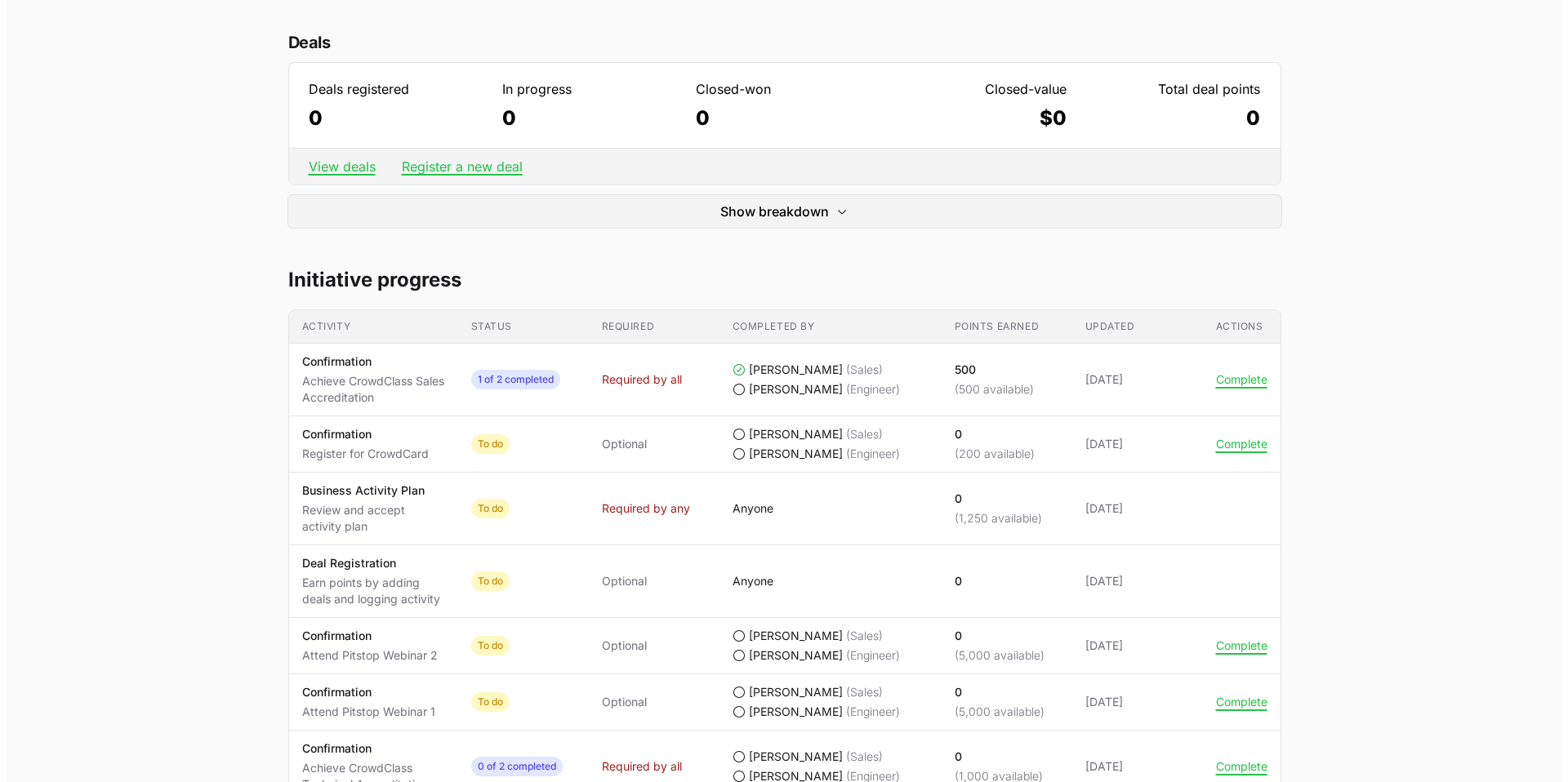
scroll to position [508, 0]
click at [731, 436] on icon "Brennan's progress" at bounding box center [733, 437] width 13 height 13
click at [729, 440] on icon "Brennan's progress" at bounding box center [733, 437] width 13 height 13
click at [1226, 445] on button "Complete" at bounding box center [1235, 445] width 51 height 14
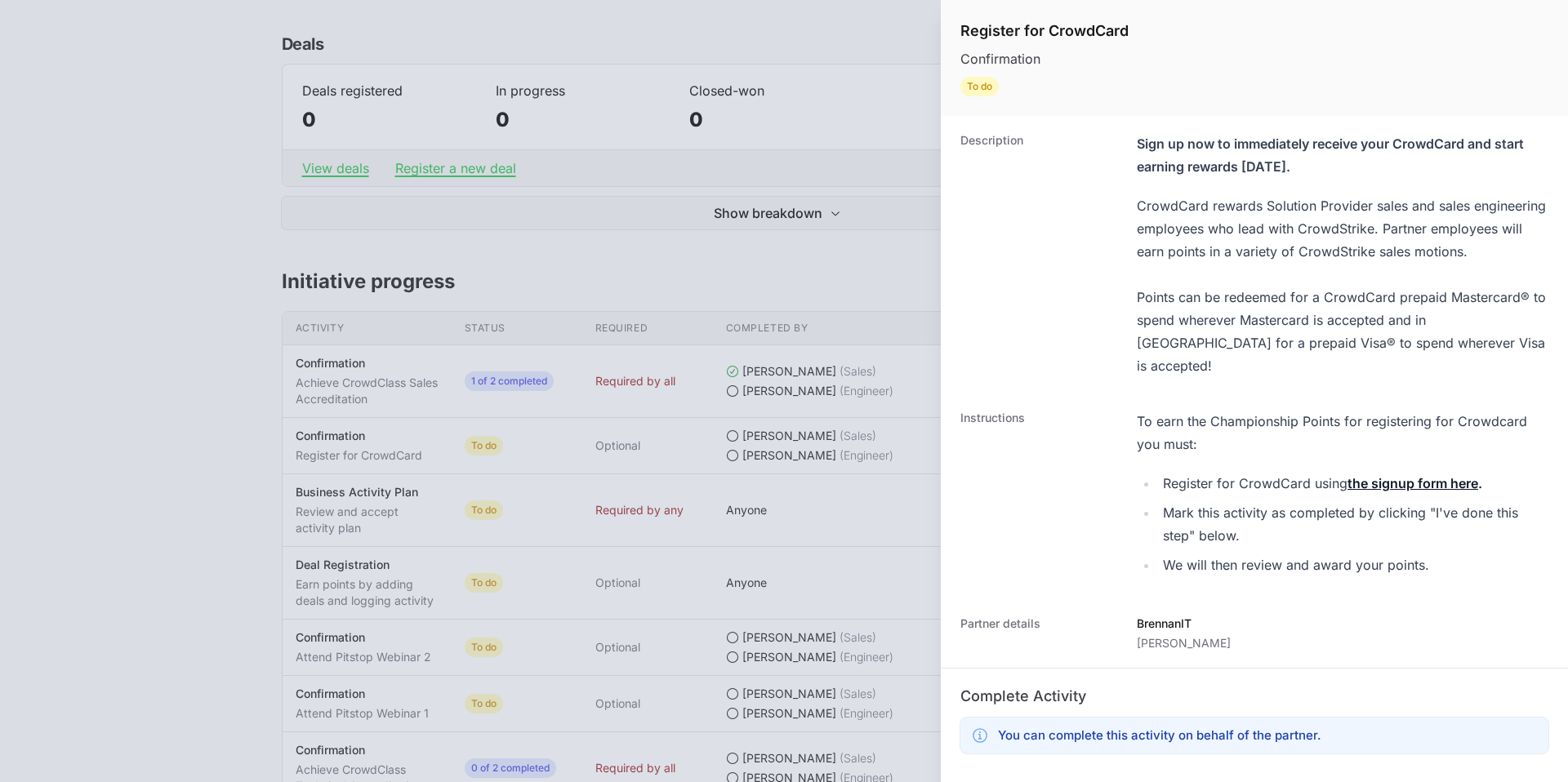
scroll to position [267, 0]
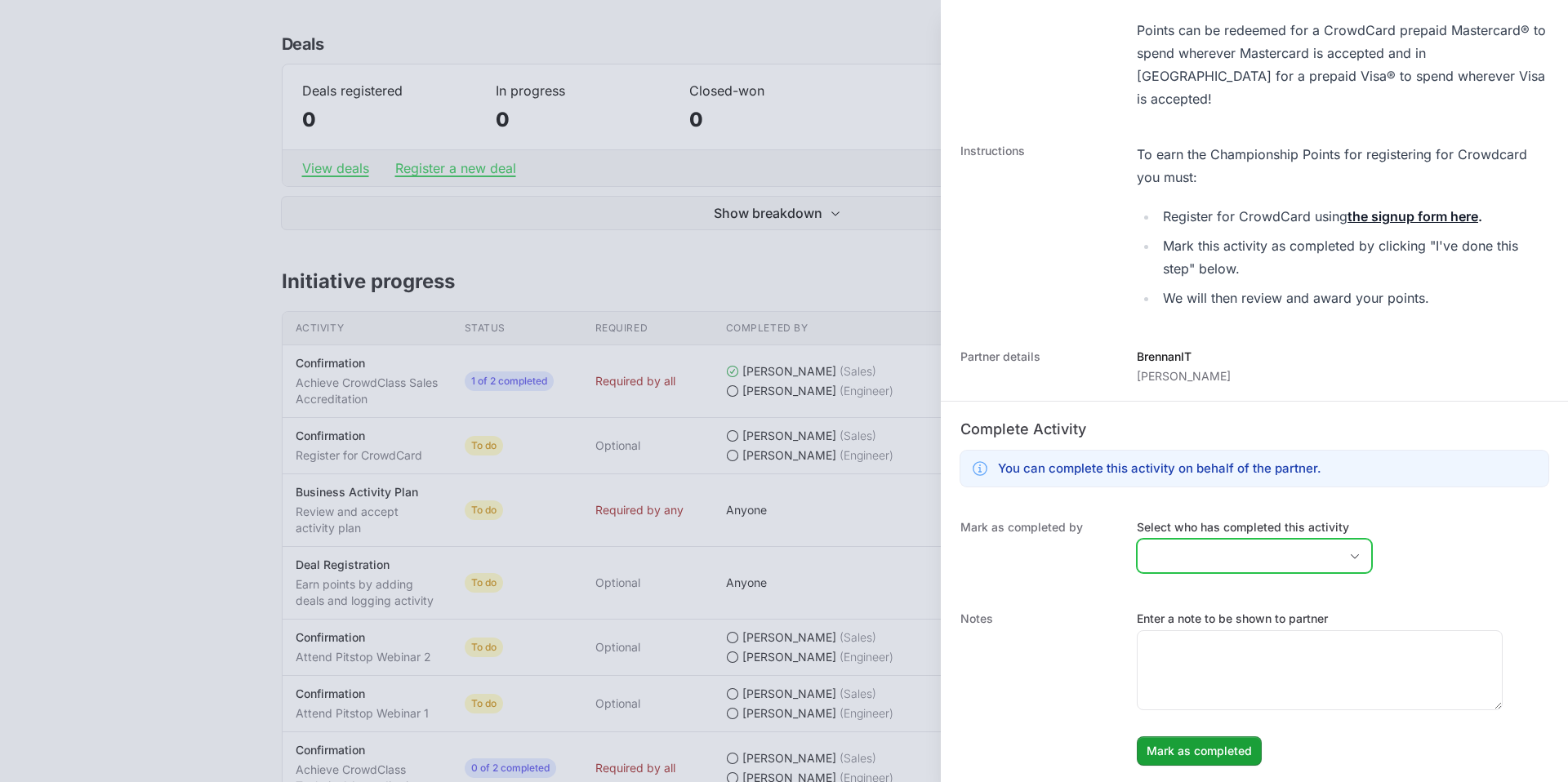
click at [1177, 549] on input "Select who has completed this activity" at bounding box center [1238, 556] width 201 height 33
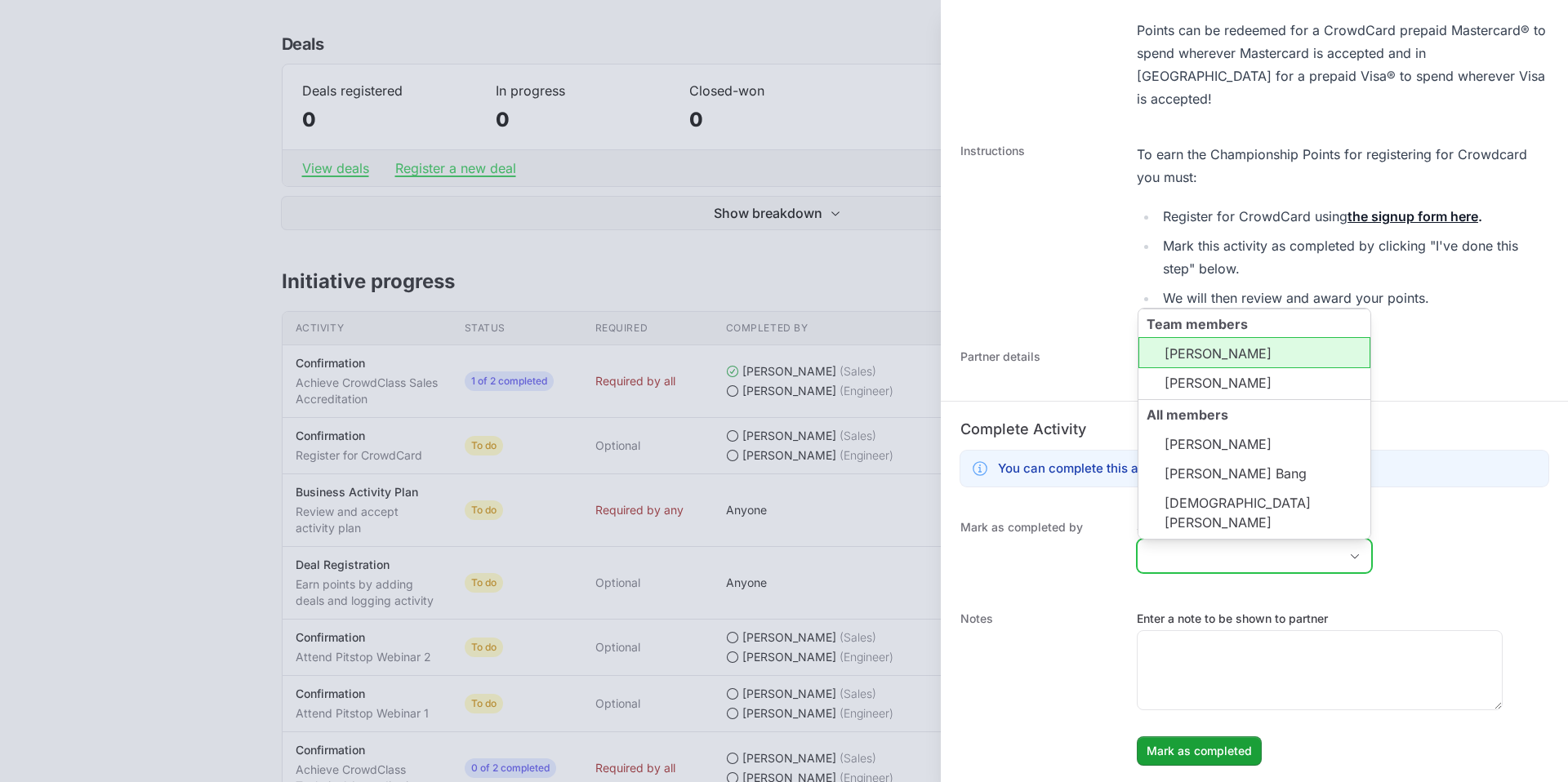
click at [1201, 368] on li "[PERSON_NAME]" at bounding box center [1254, 353] width 232 height 31
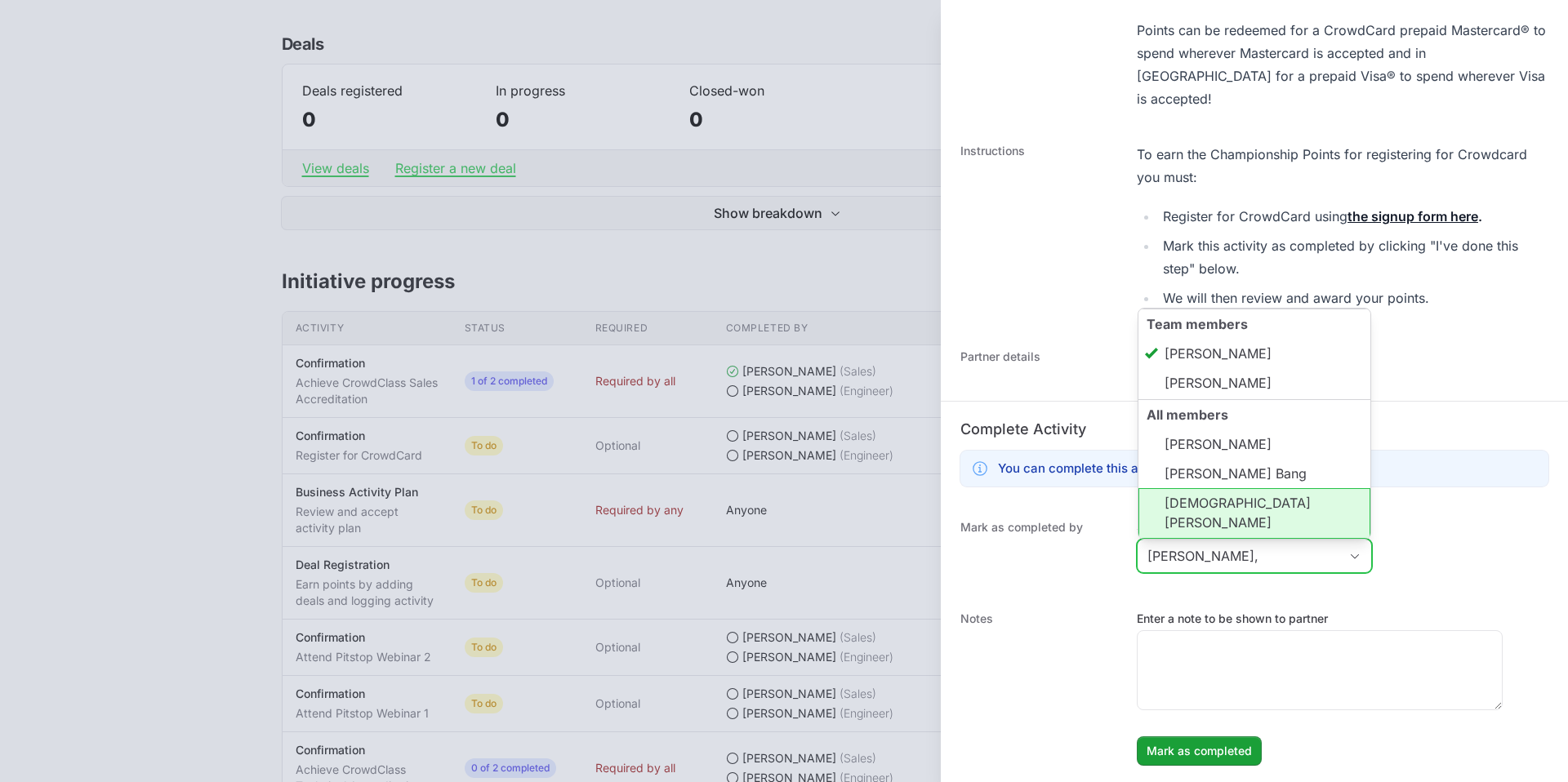
click at [1210, 523] on li "[DEMOGRAPHIC_DATA][PERSON_NAME]" at bounding box center [1254, 514] width 232 height 51
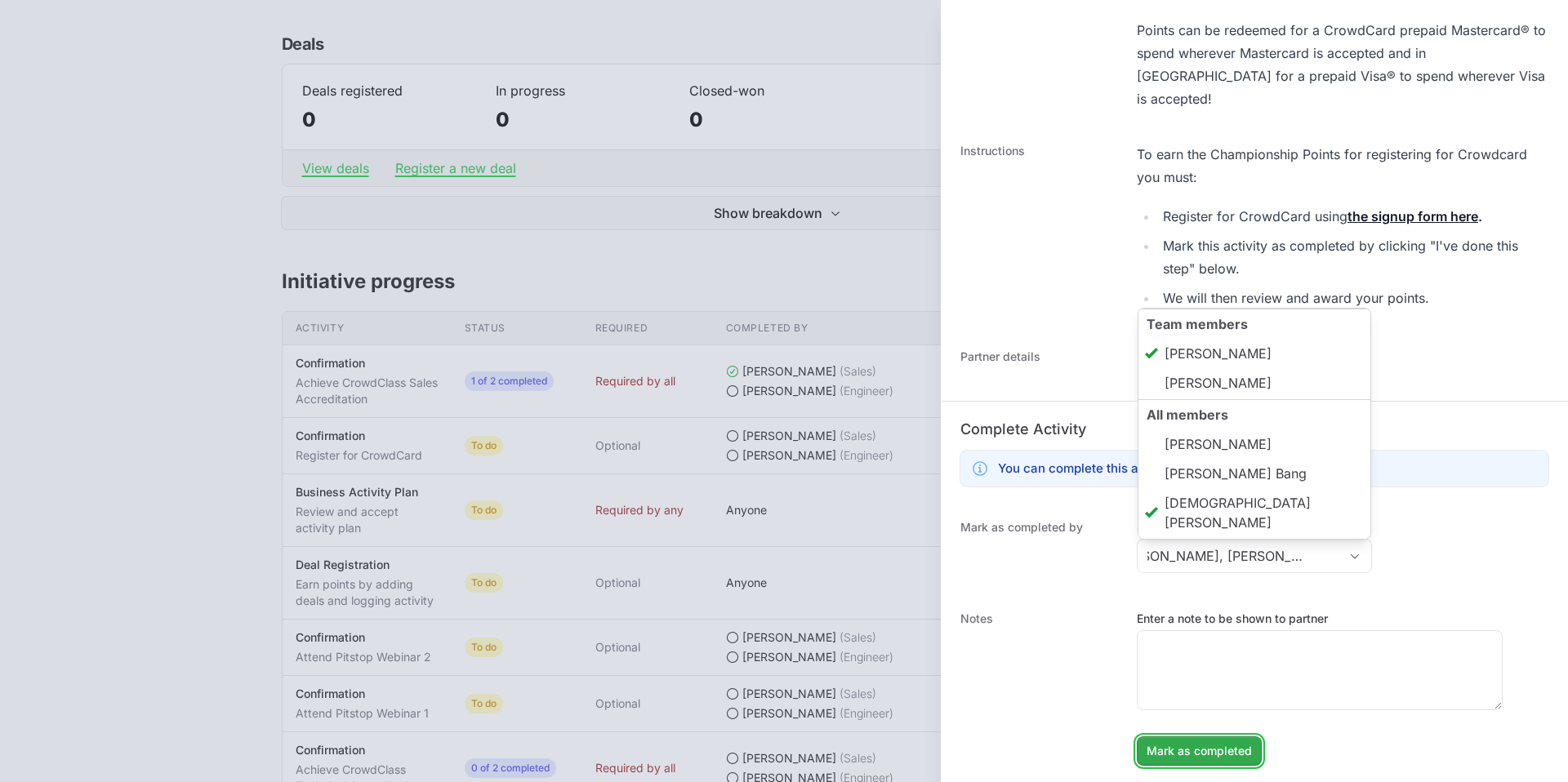
type input "[PERSON_NAME], [PERSON_NAME]"
click at [1216, 754] on span "Mark as completed" at bounding box center [1200, 751] width 106 height 19
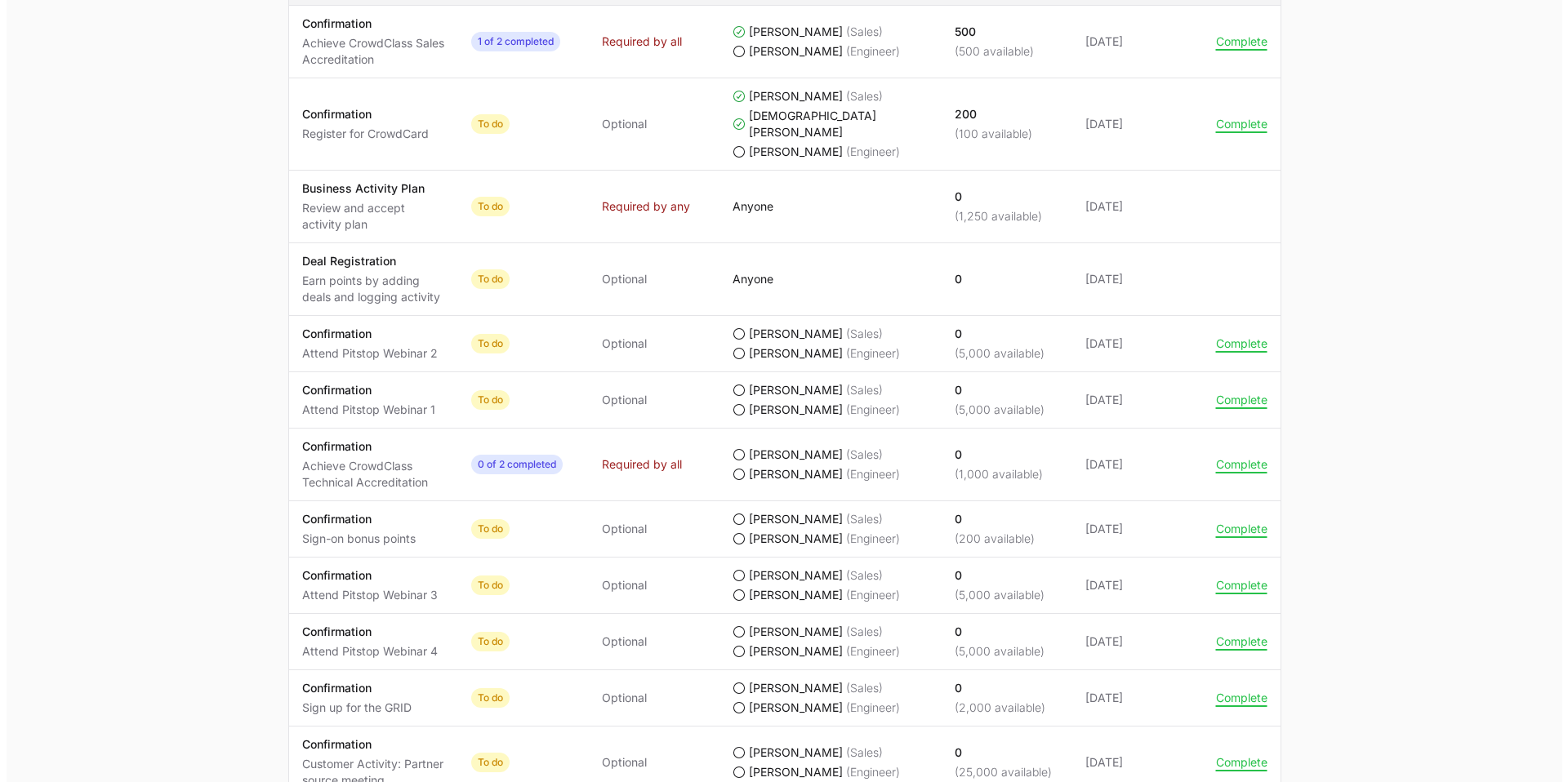
scroll to position [848, 0]
click at [1227, 502] on td "Actions Complete" at bounding box center [1235, 529] width 78 height 57
click at [1227, 521] on button "Complete" at bounding box center [1235, 528] width 51 height 14
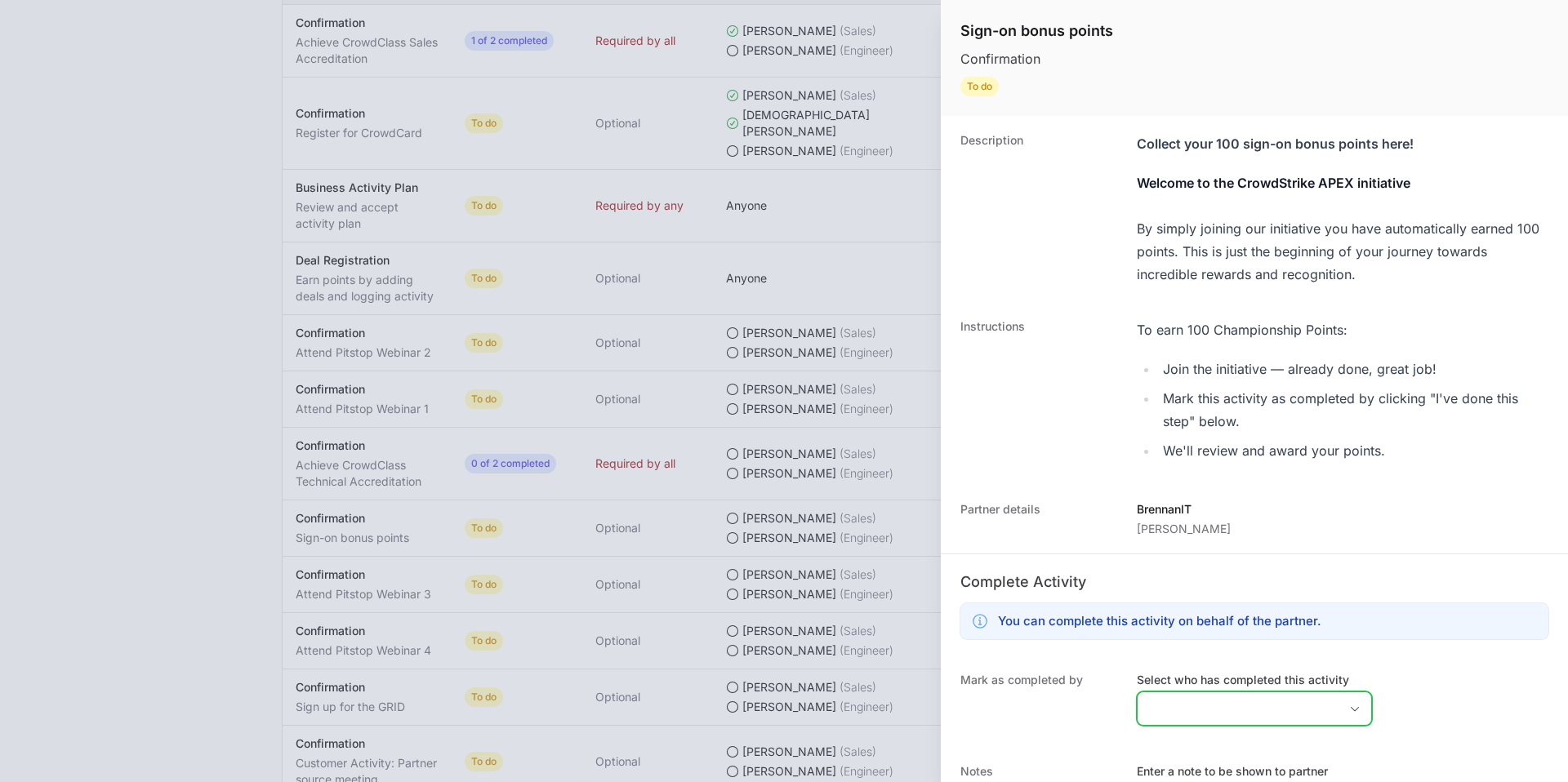
click at [1187, 697] on input "Select who has completed this activity" at bounding box center [1238, 709] width 201 height 33
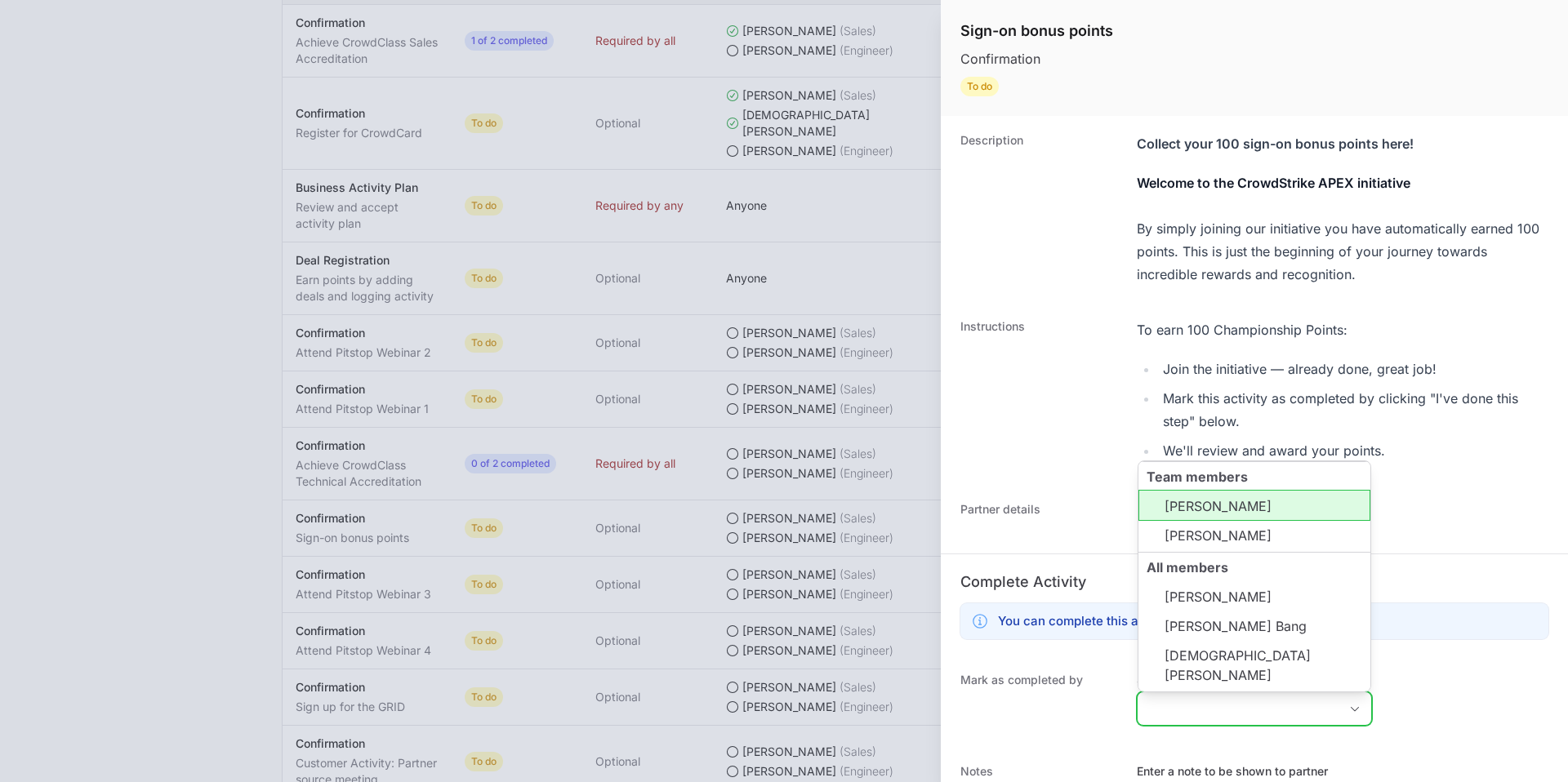
click at [1190, 521] on li "[PERSON_NAME]" at bounding box center [1254, 505] width 232 height 31
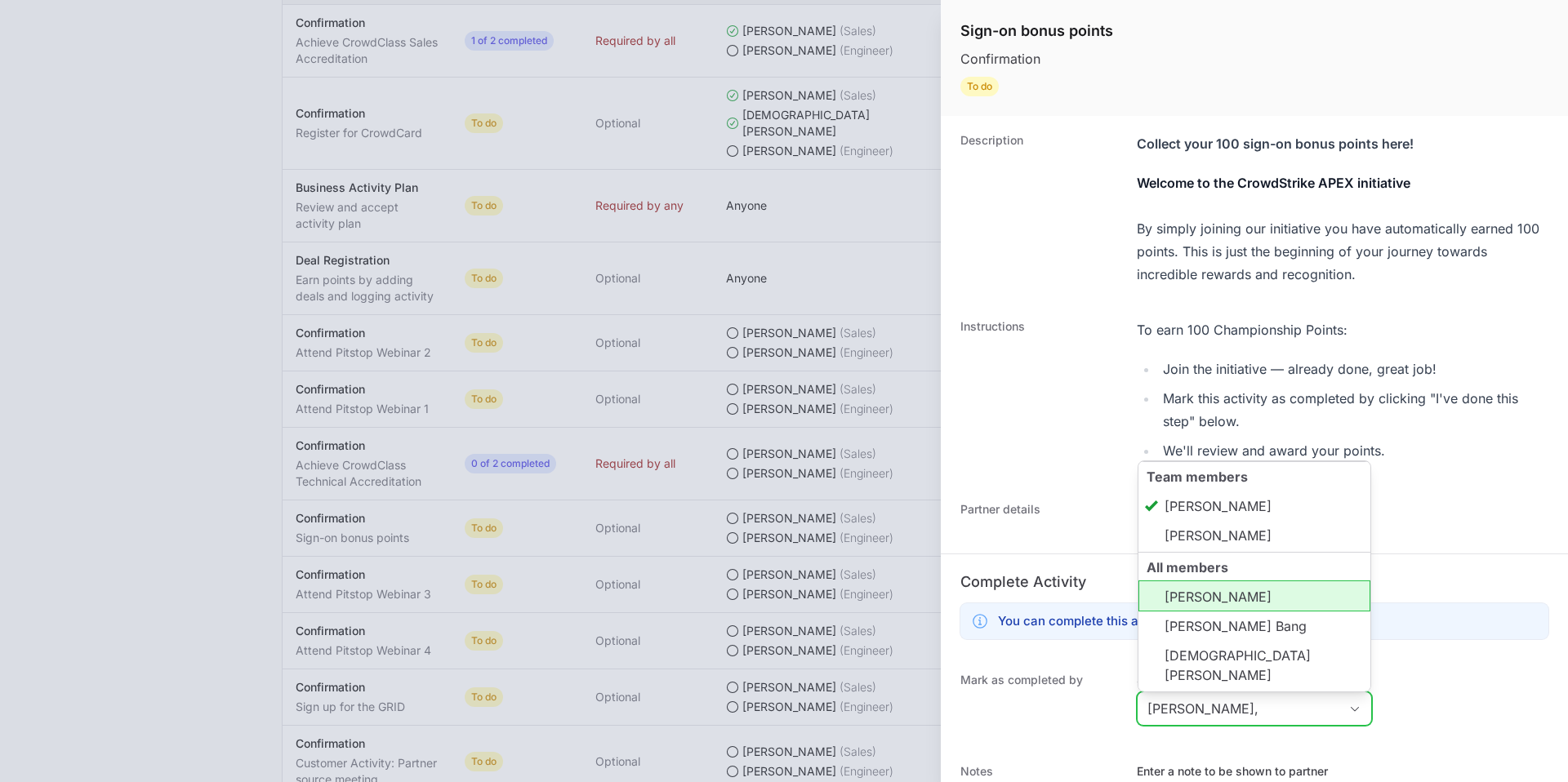
scroll to position [1, 0]
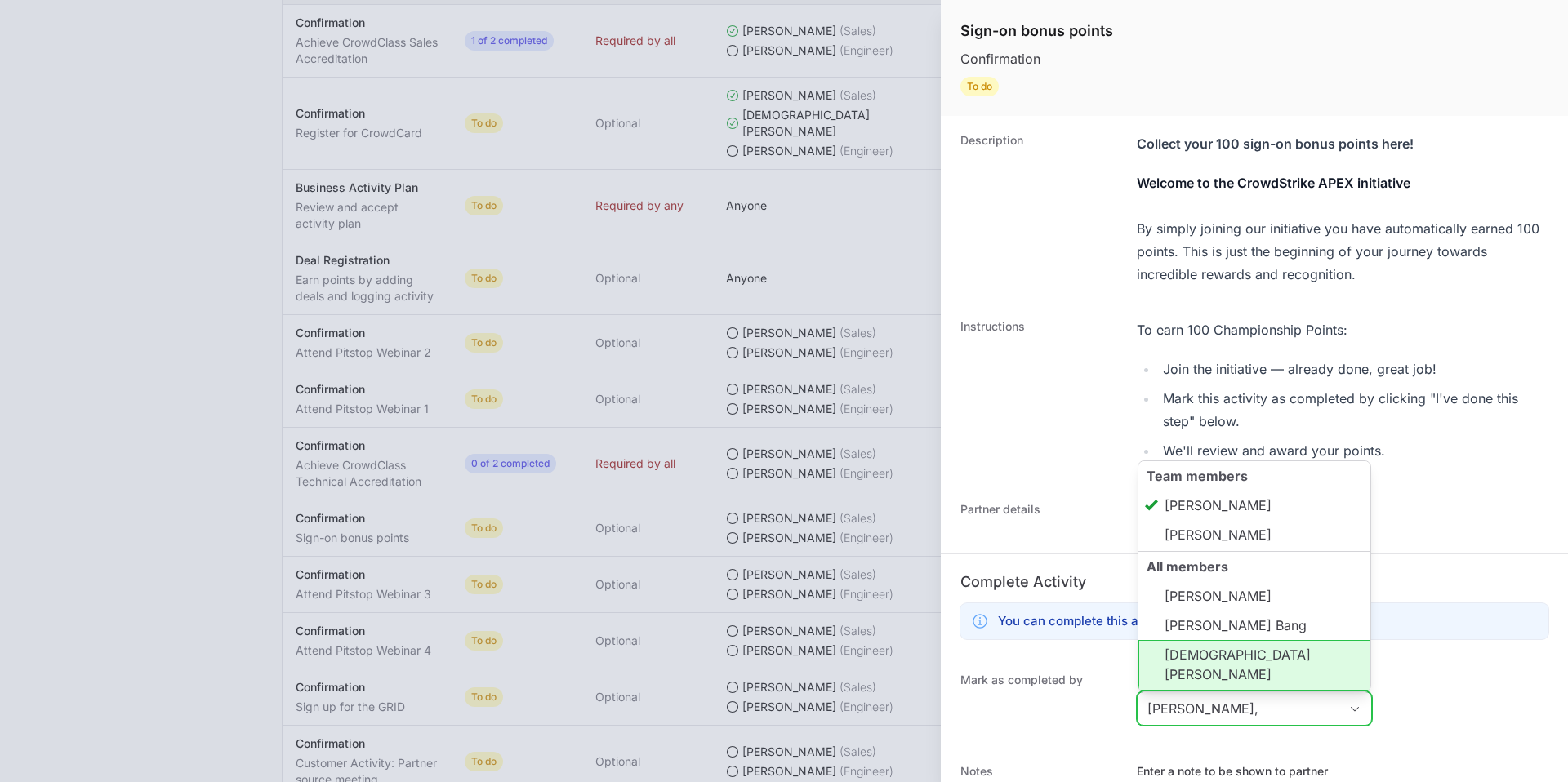
click at [1200, 672] on li "[DEMOGRAPHIC_DATA][PERSON_NAME]" at bounding box center [1254, 666] width 232 height 51
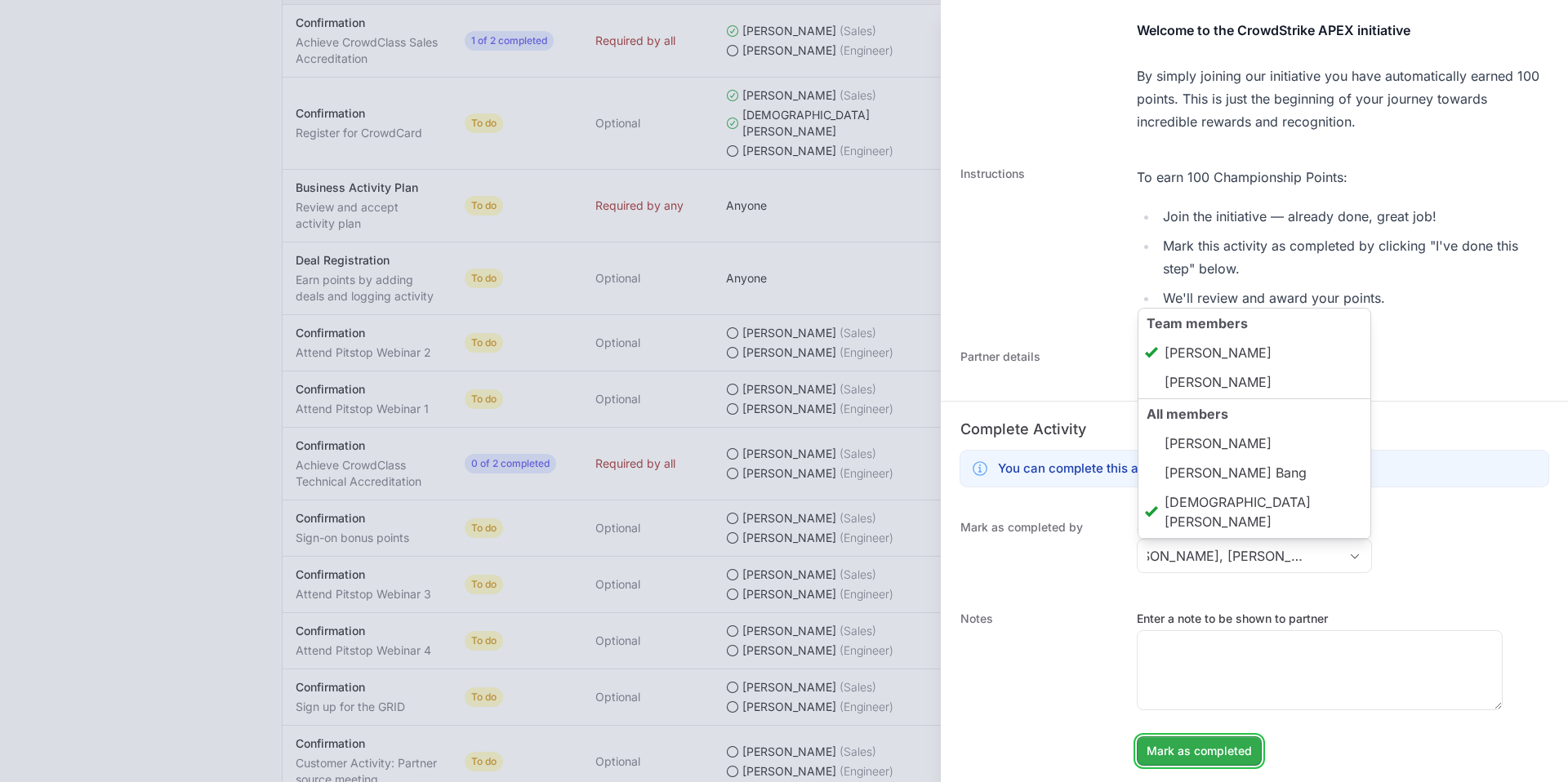
type input "[PERSON_NAME], [PERSON_NAME]"
click at [1226, 749] on span "Mark as completed" at bounding box center [1200, 751] width 106 height 19
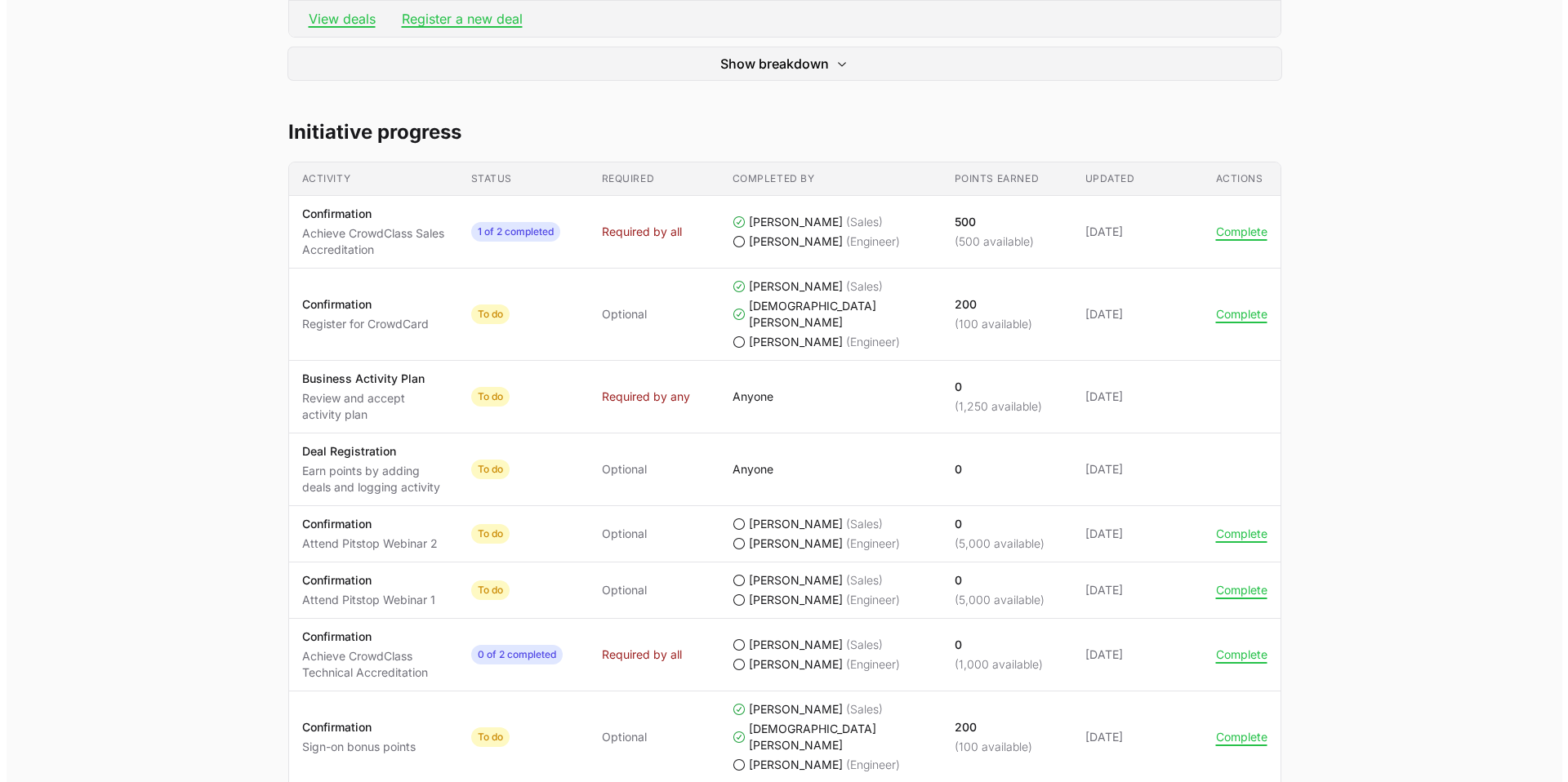
scroll to position [0, 0]
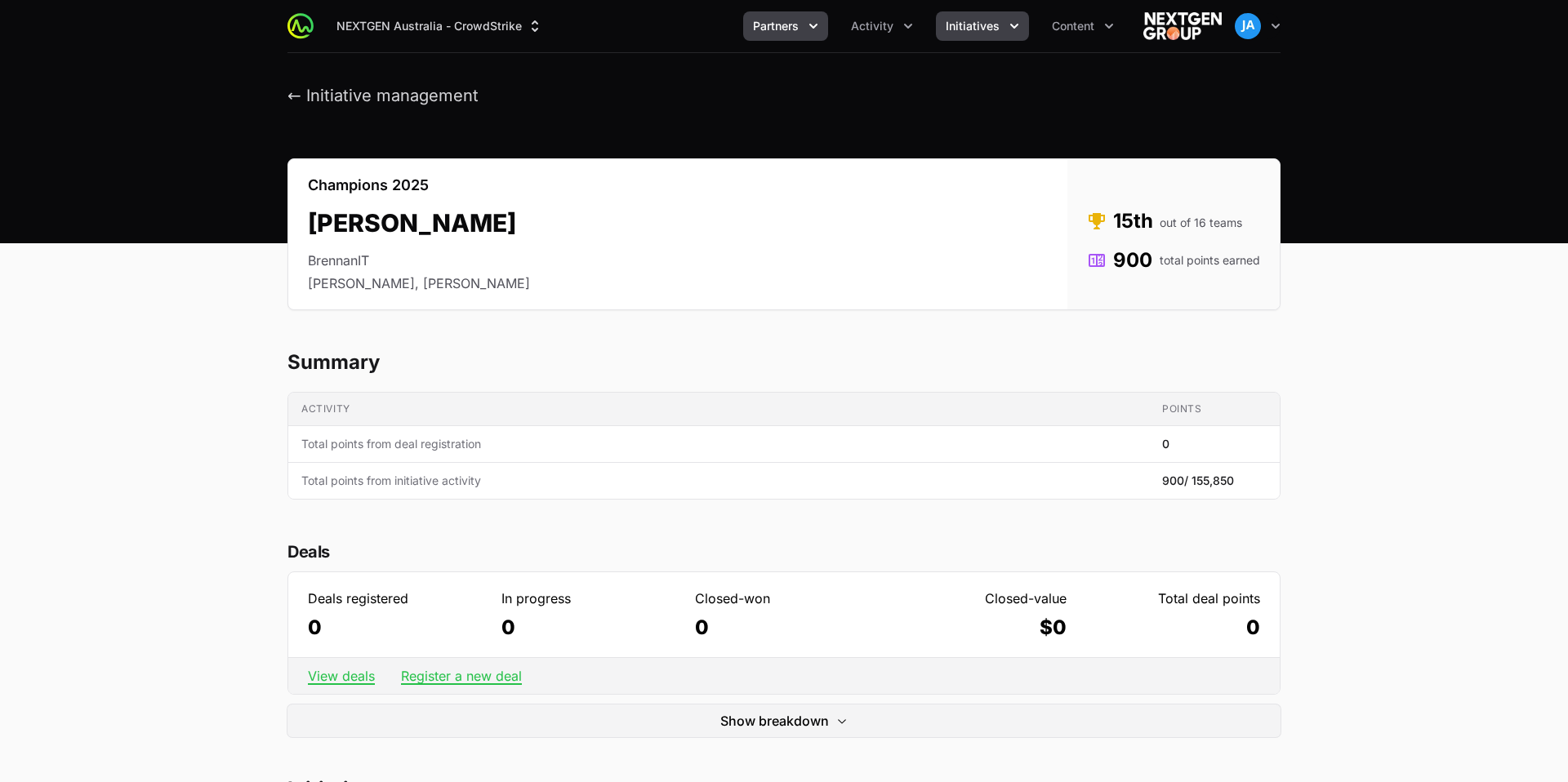
click at [819, 34] on icon "Partners menu" at bounding box center [813, 26] width 16 height 16
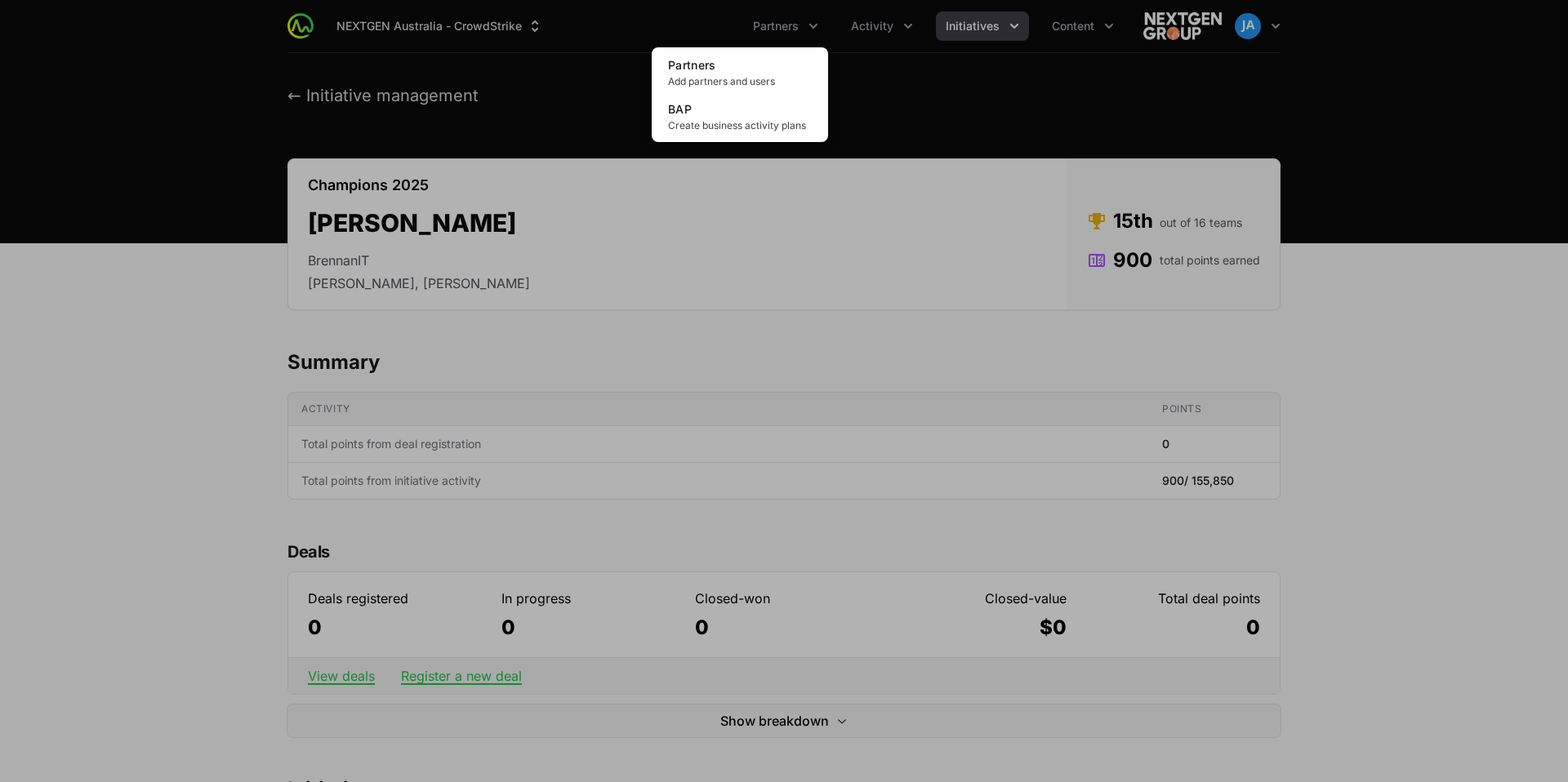
click at [958, 63] on div "Partners menu" at bounding box center [784, 391] width 1568 height 782
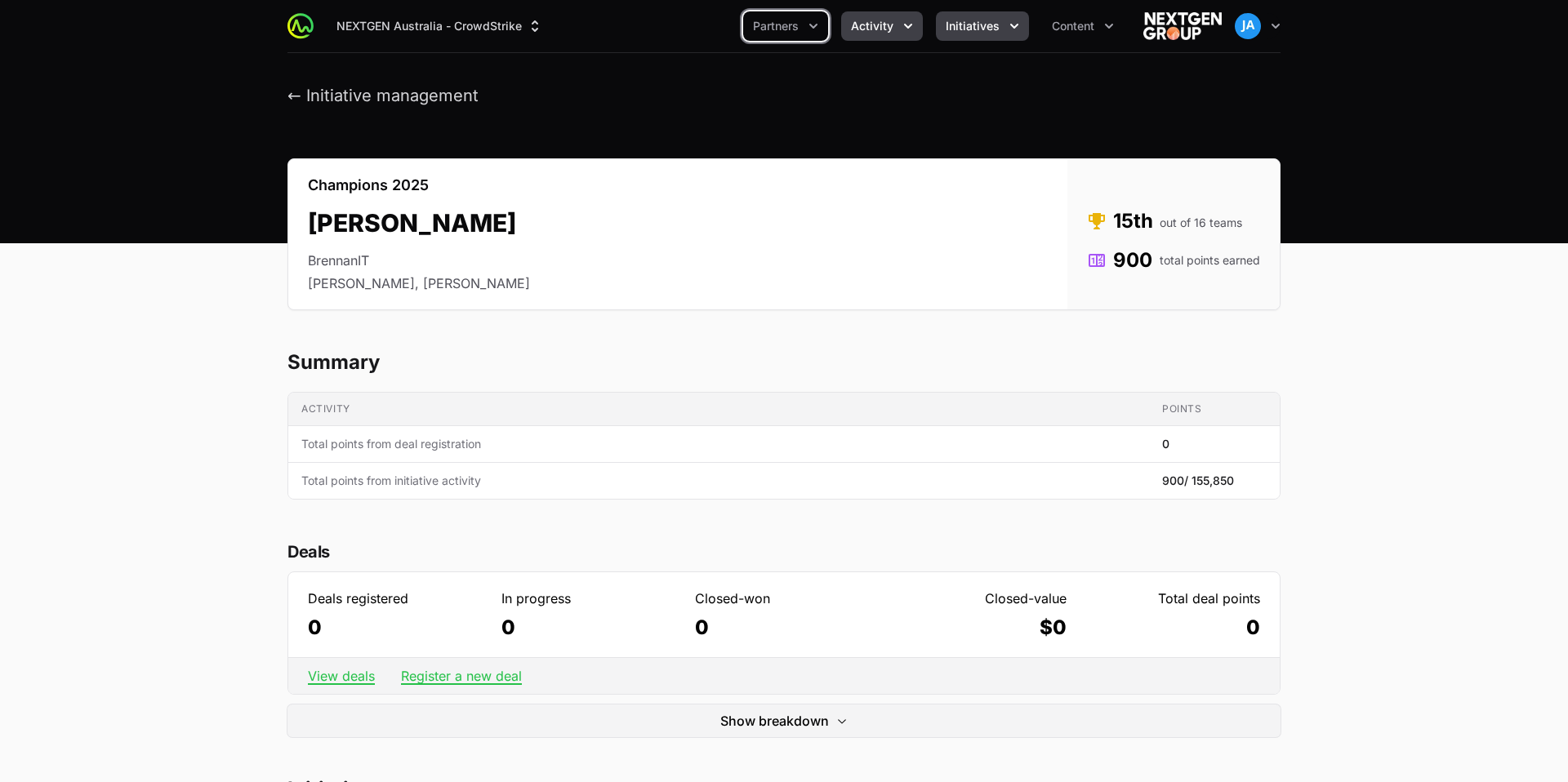
click at [903, 24] on icon "Activity menu" at bounding box center [908, 26] width 16 height 16
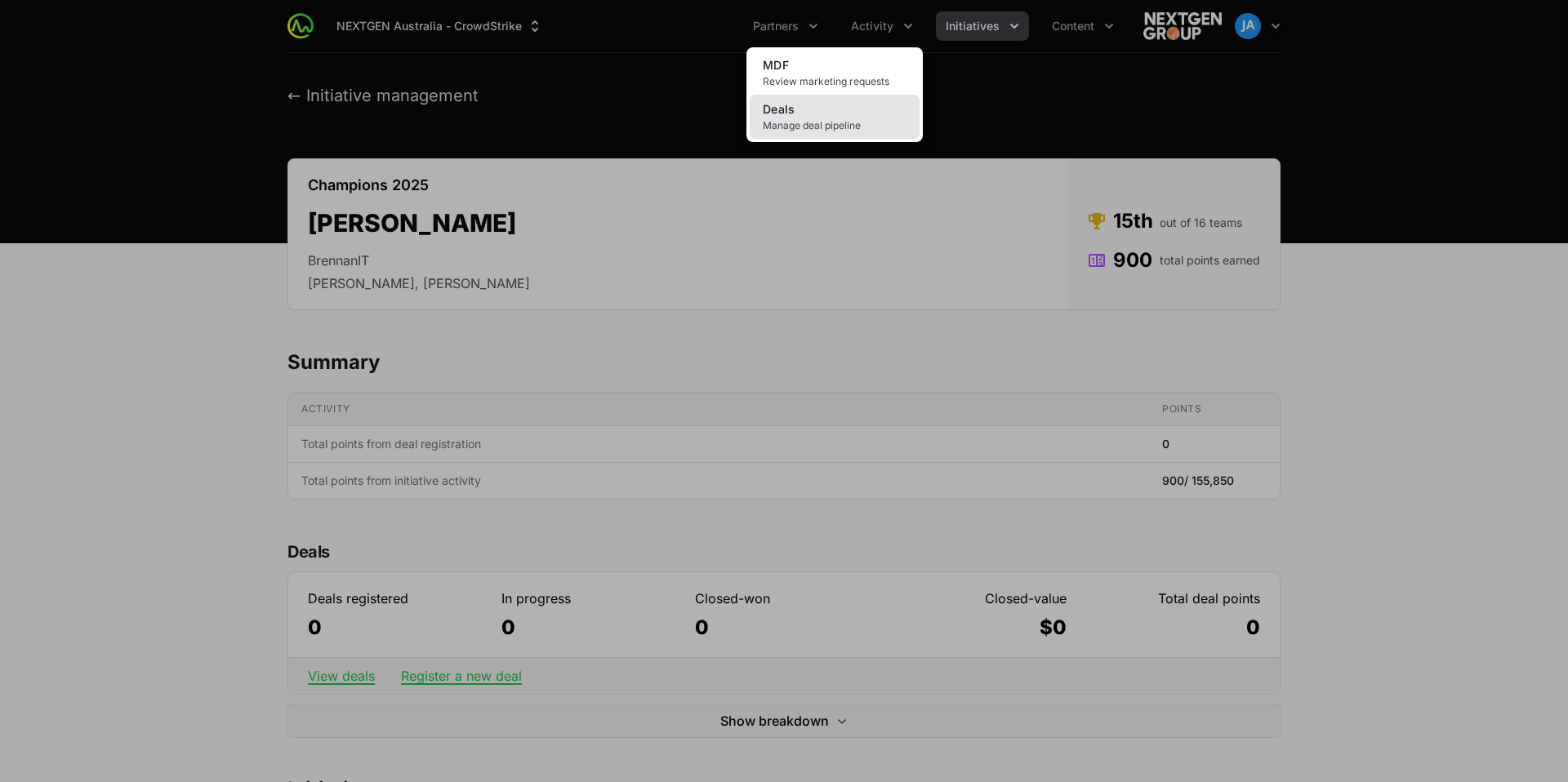
click at [838, 107] on link "Deals Manage deal pipeline" at bounding box center [835, 117] width 170 height 44
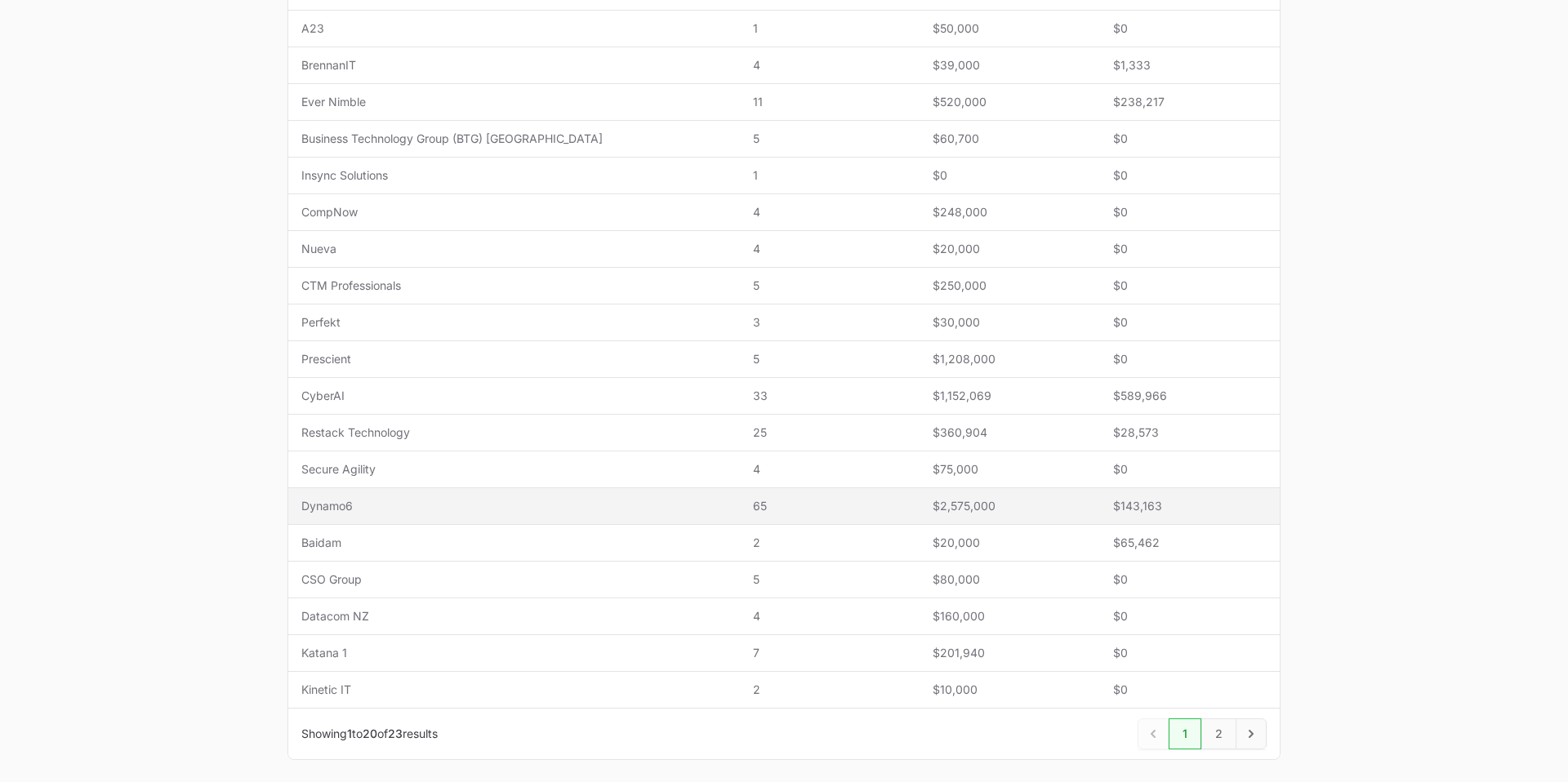
scroll to position [452, 0]
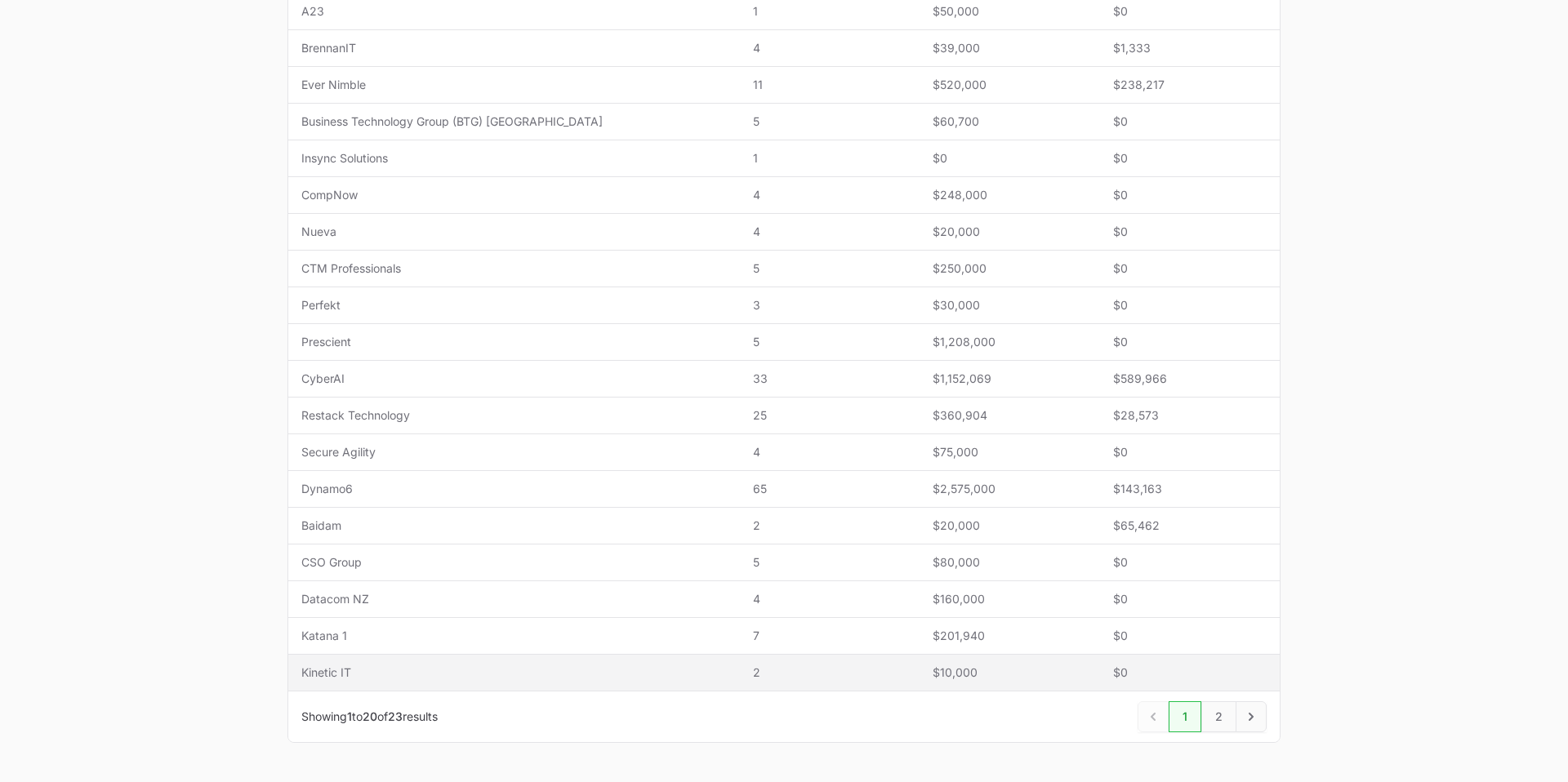
click at [352, 655] on td "Name Kinetic IT" at bounding box center [515, 673] width 452 height 37
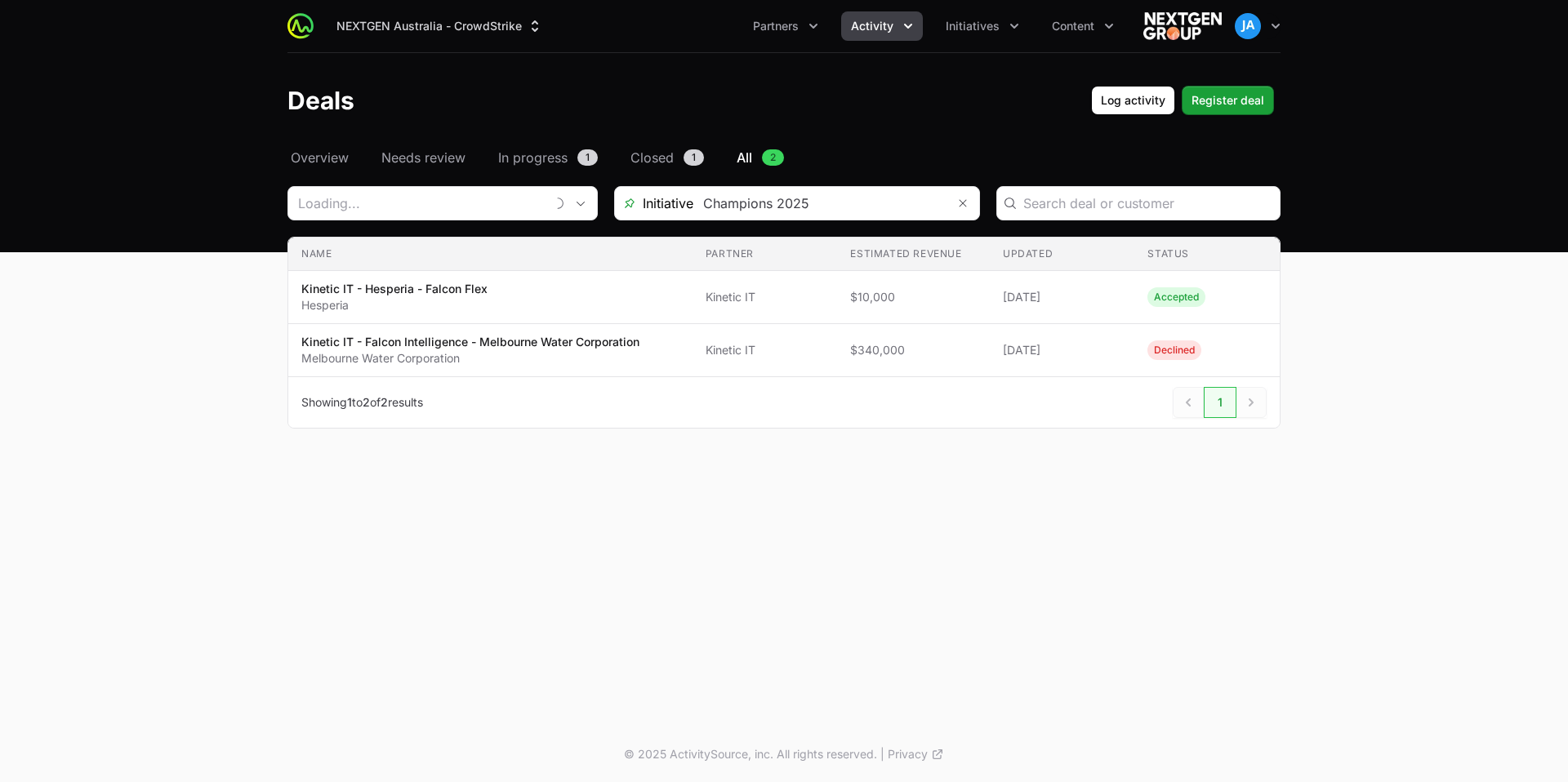
type input "Kinetic IT"
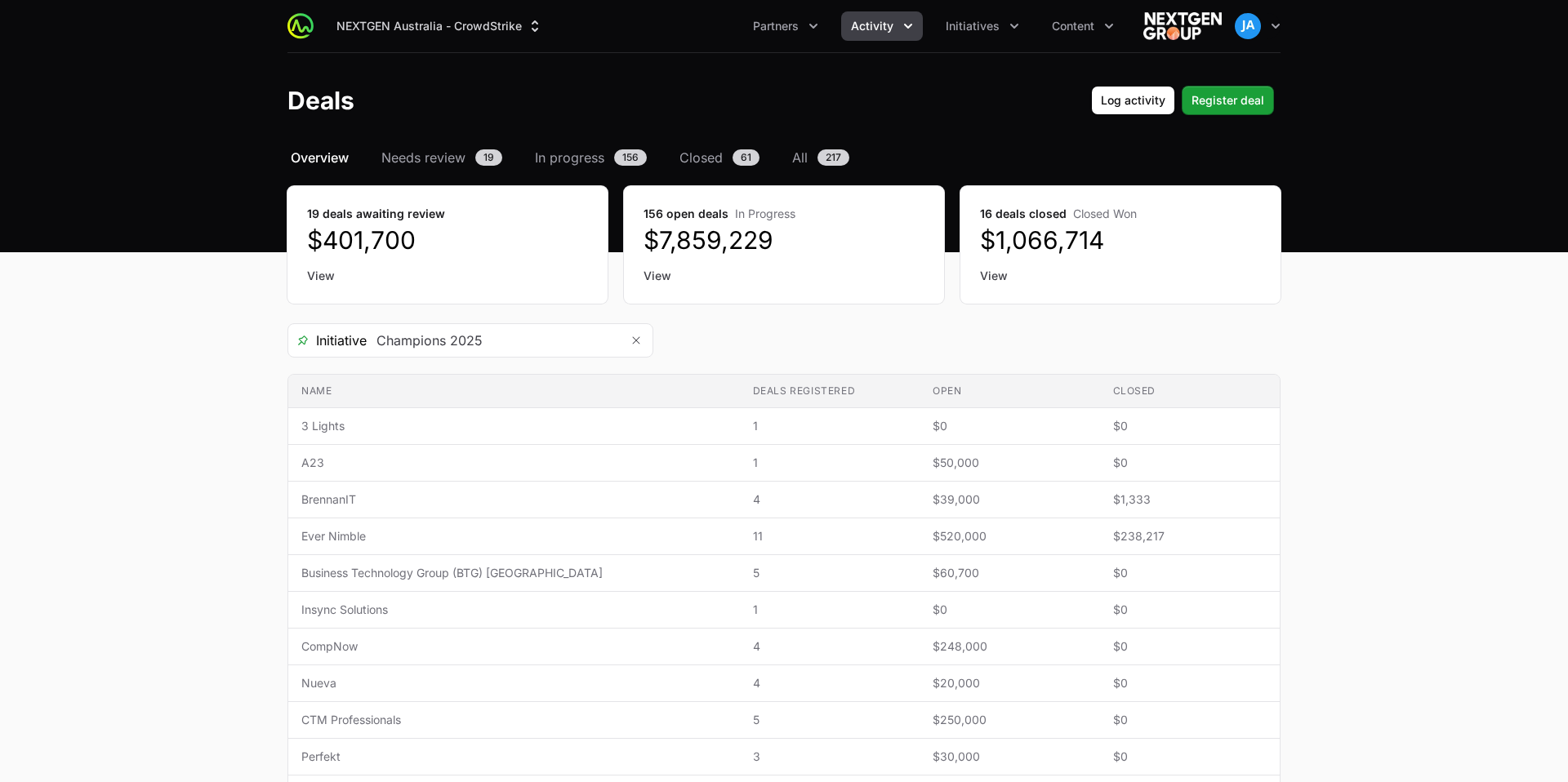
scroll to position [452, 0]
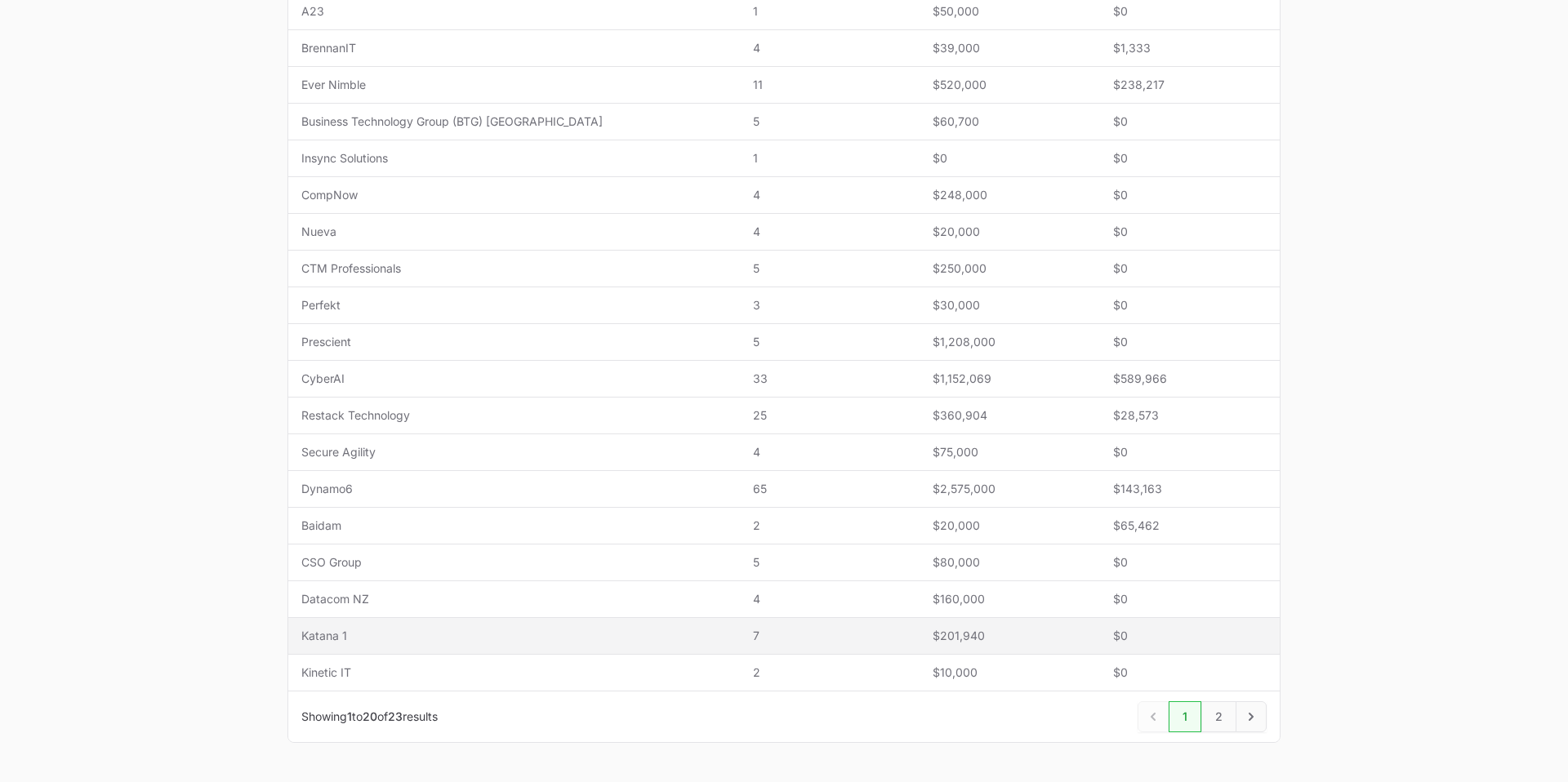
click at [349, 626] on td "Name [PERSON_NAME] 1" at bounding box center [515, 637] width 452 height 37
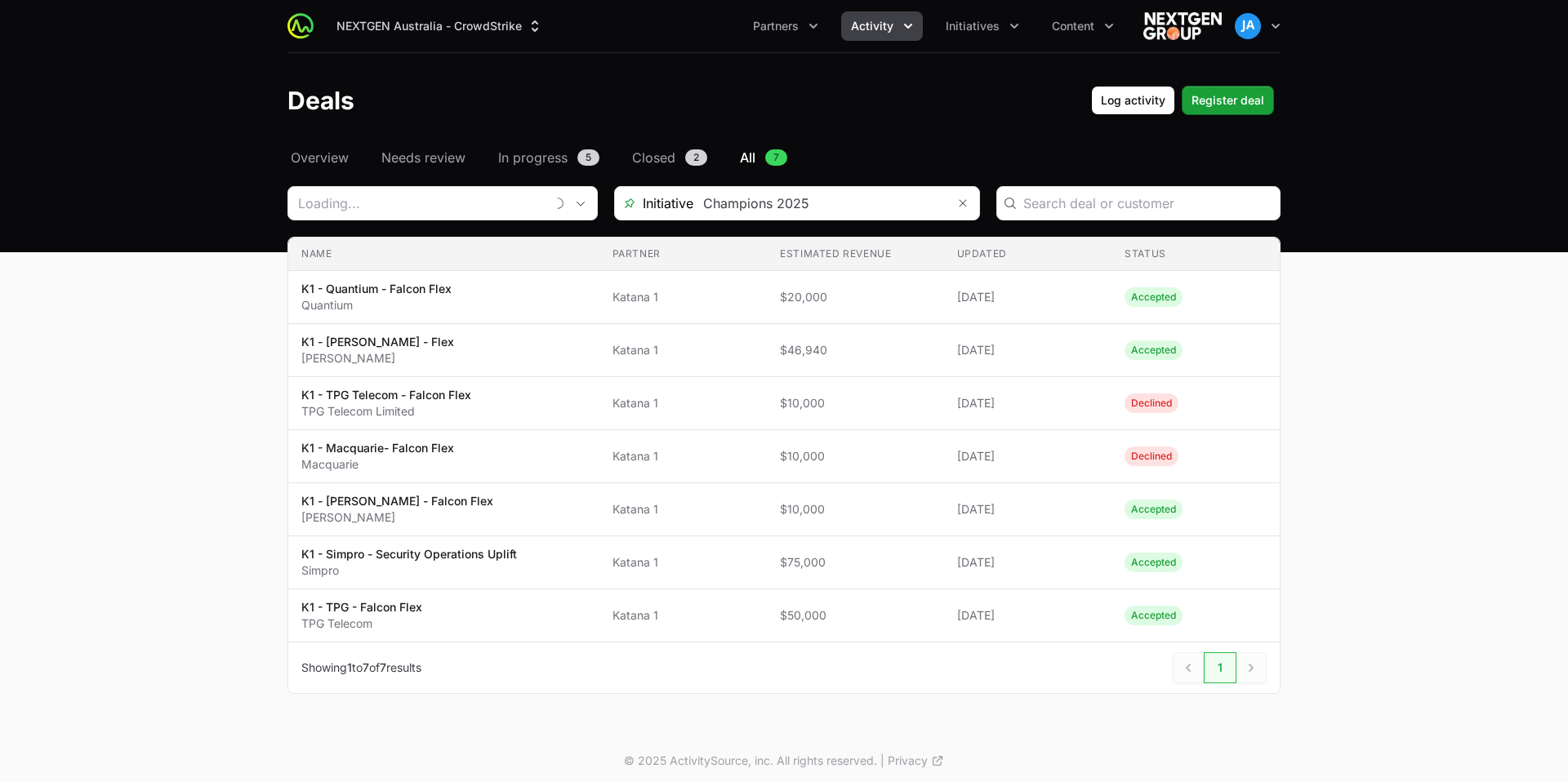
type input "Katana 1"
